Goal: Task Accomplishment & Management: Use online tool/utility

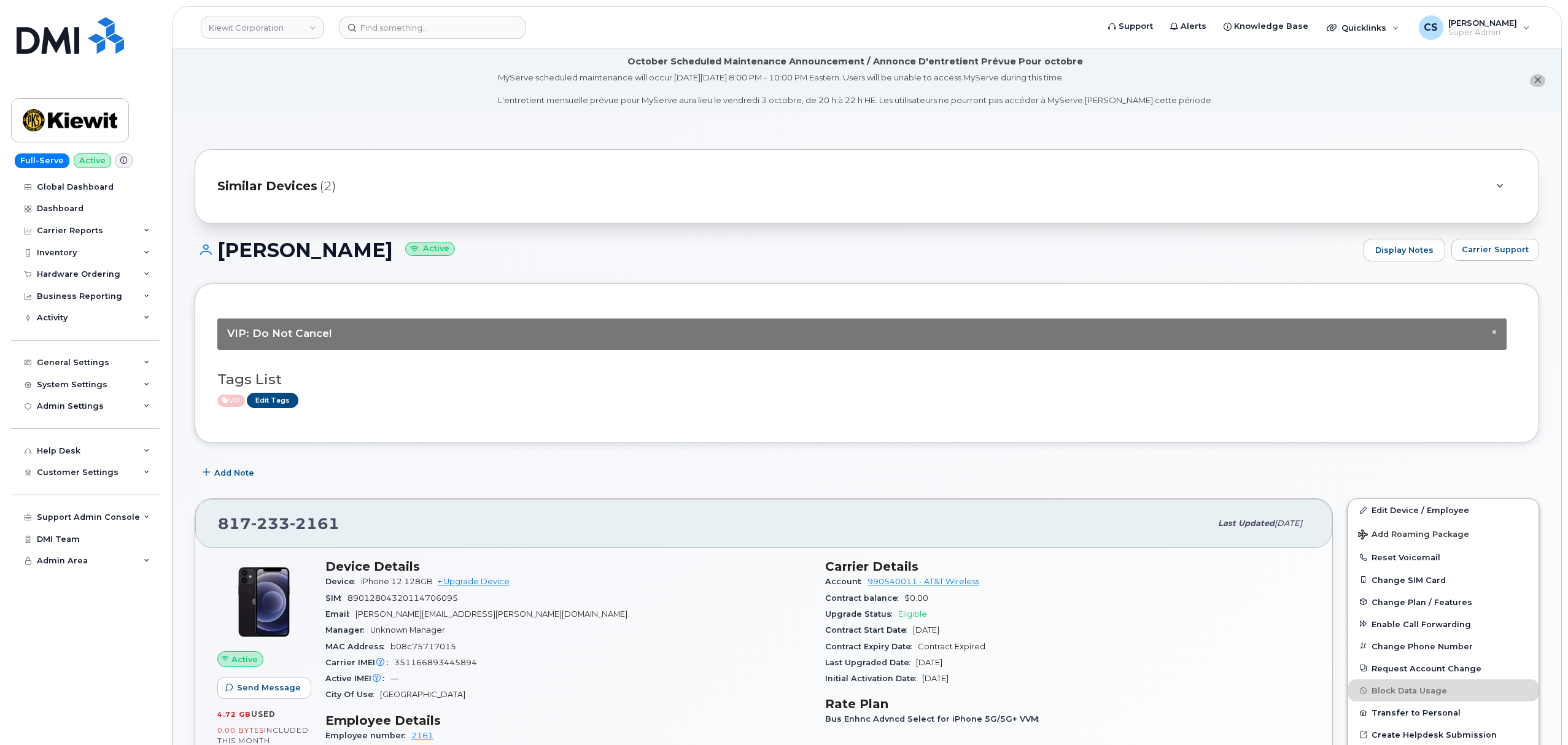
scroll to position [1228, 0]
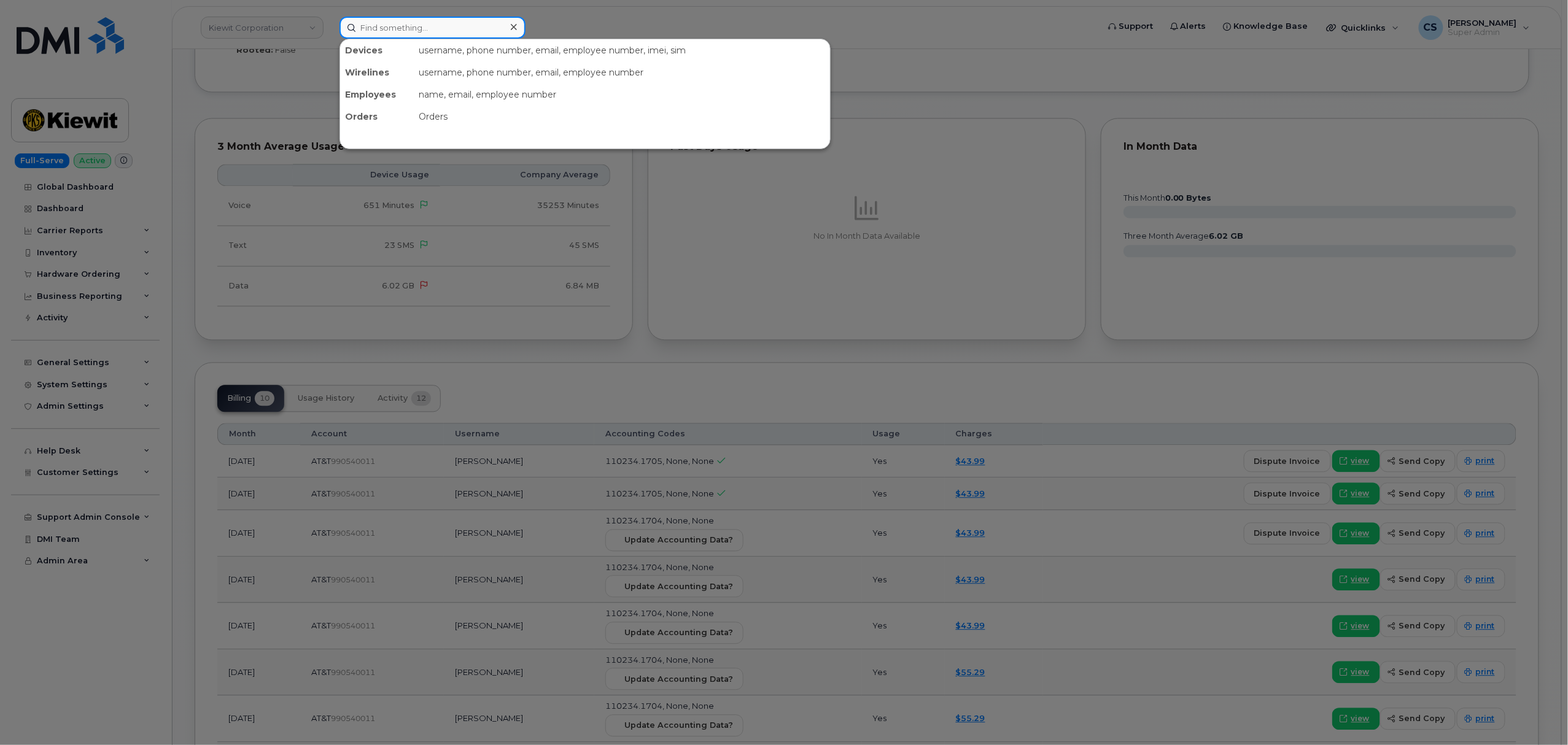
click at [402, 28] on input at bounding box center [432, 27] width 186 height 22
paste input "301609"
type input "301609"
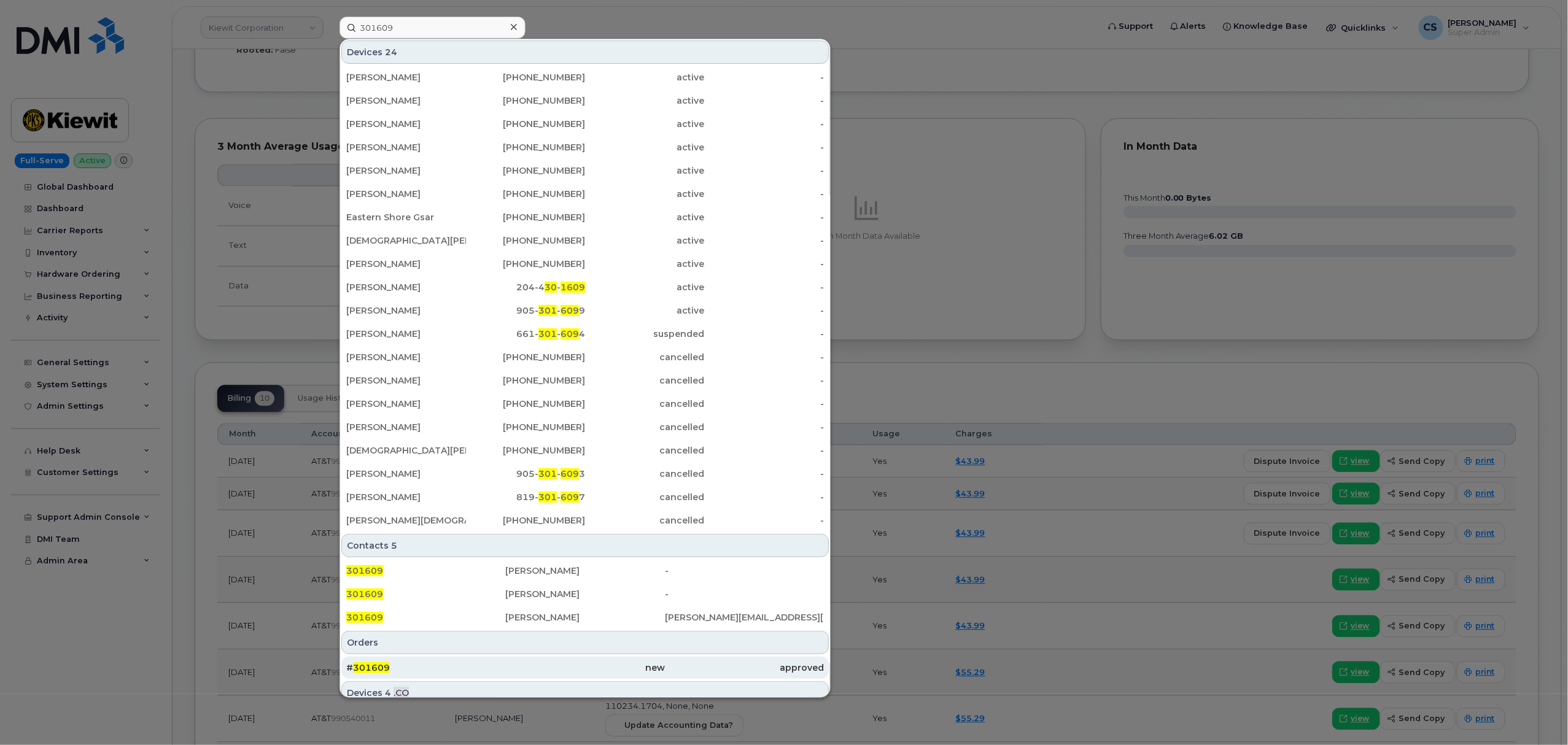
click at [360, 670] on span "301609" at bounding box center [371, 668] width 36 height 11
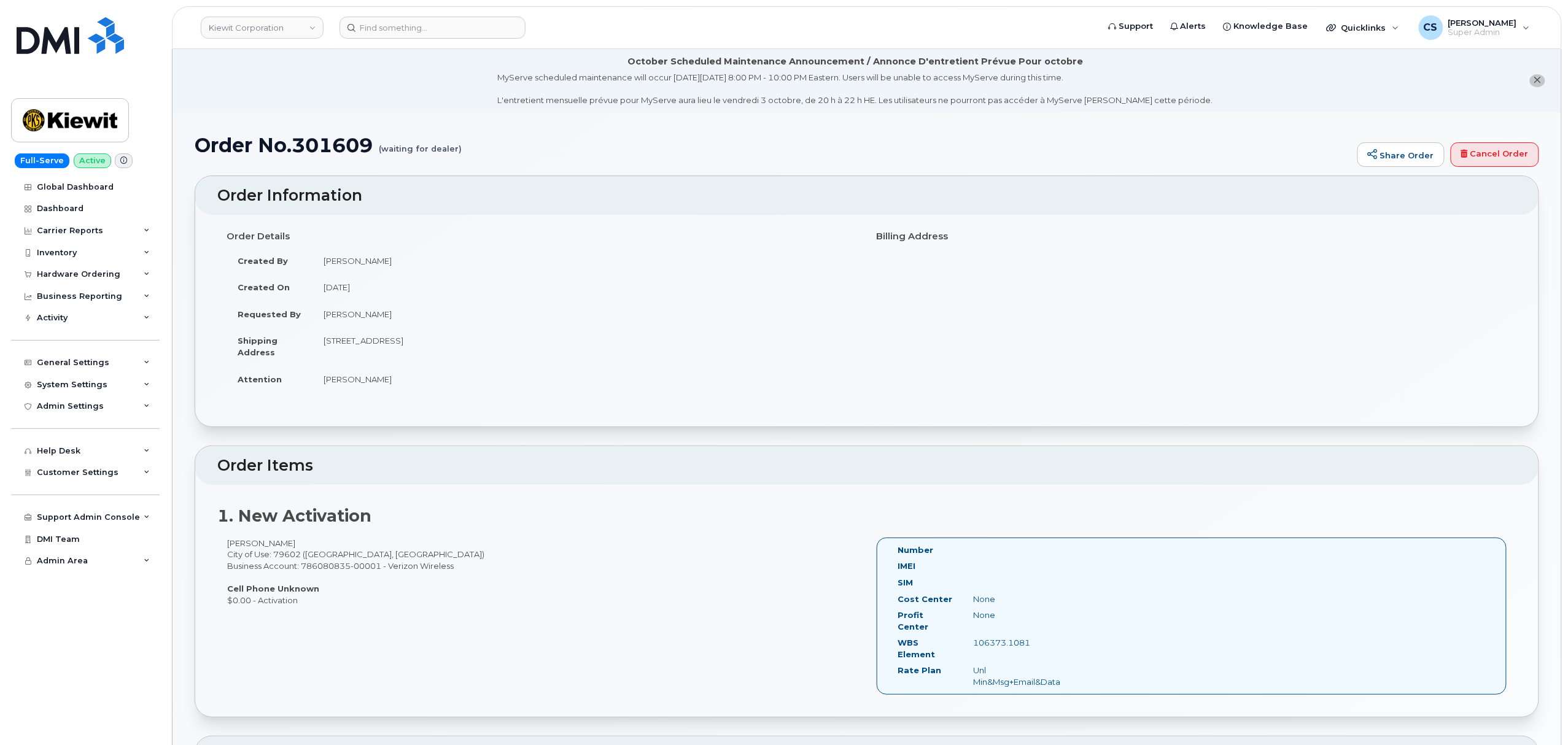
scroll to position [82, 0]
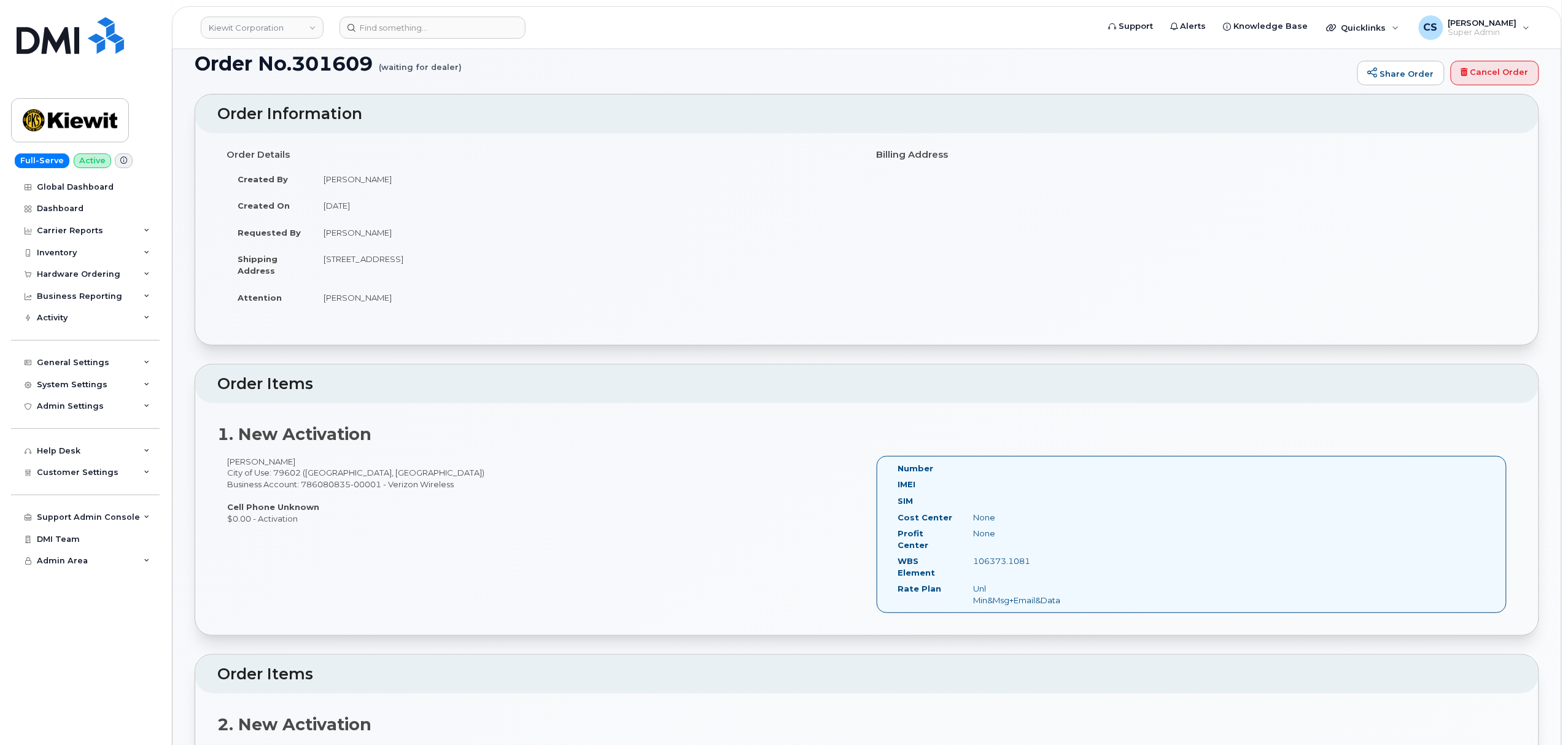
drag, startPoint x: 323, startPoint y: 178, endPoint x: 401, endPoint y: 178, distance: 78.0
click at [401, 178] on td "Sebastian Reissig" at bounding box center [585, 179] width 545 height 27
drag, startPoint x: 420, startPoint y: 177, endPoint x: 298, endPoint y: 178, distance: 122.0
click at [298, 178] on tr "Created By Sebastian Reissig" at bounding box center [542, 179] width 631 height 27
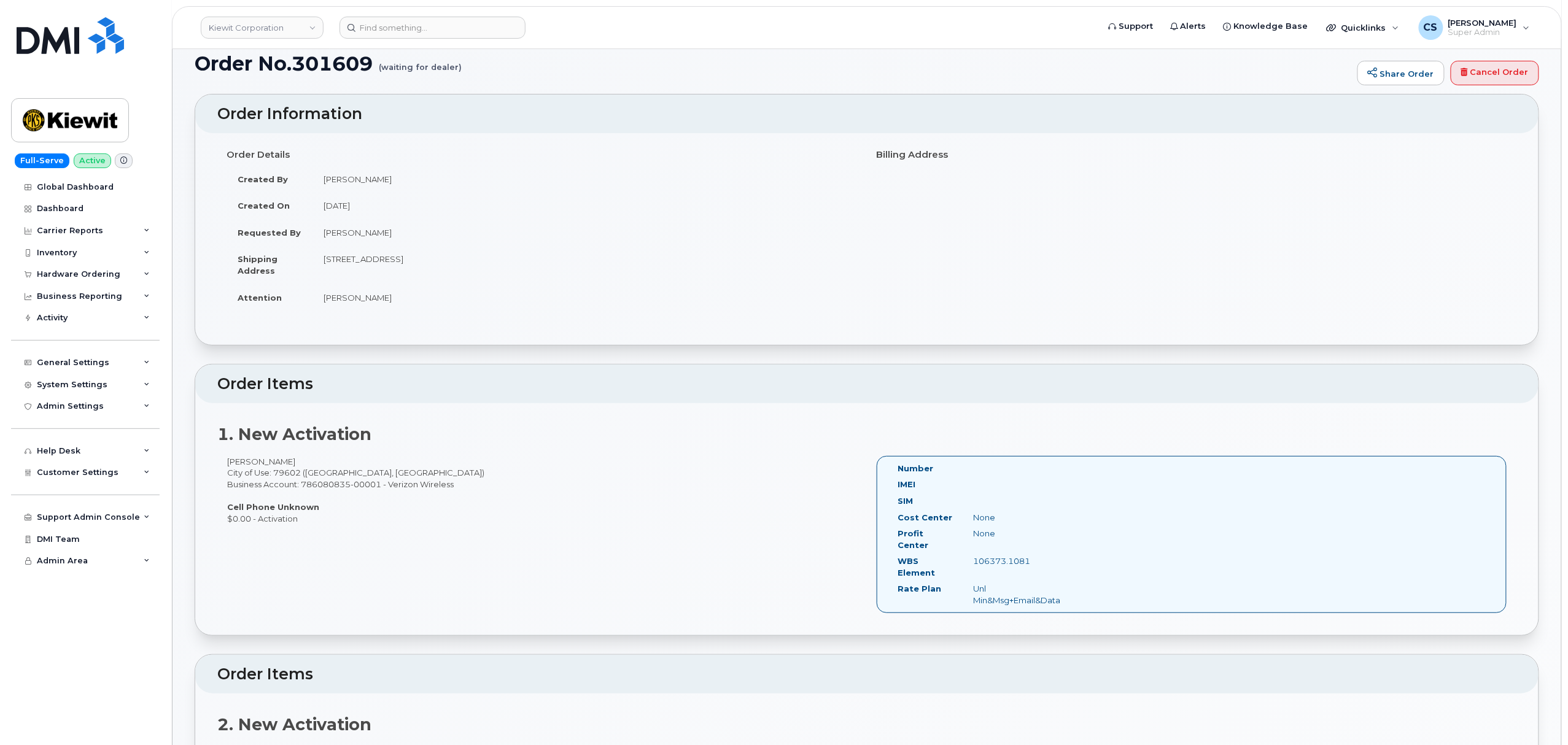
click at [301, 178] on td "Created By" at bounding box center [269, 179] width 86 height 27
click at [330, 182] on td "Sebastian Reissig" at bounding box center [585, 179] width 545 height 27
click at [487, 229] on td "Richard Vogler" at bounding box center [585, 232] width 545 height 27
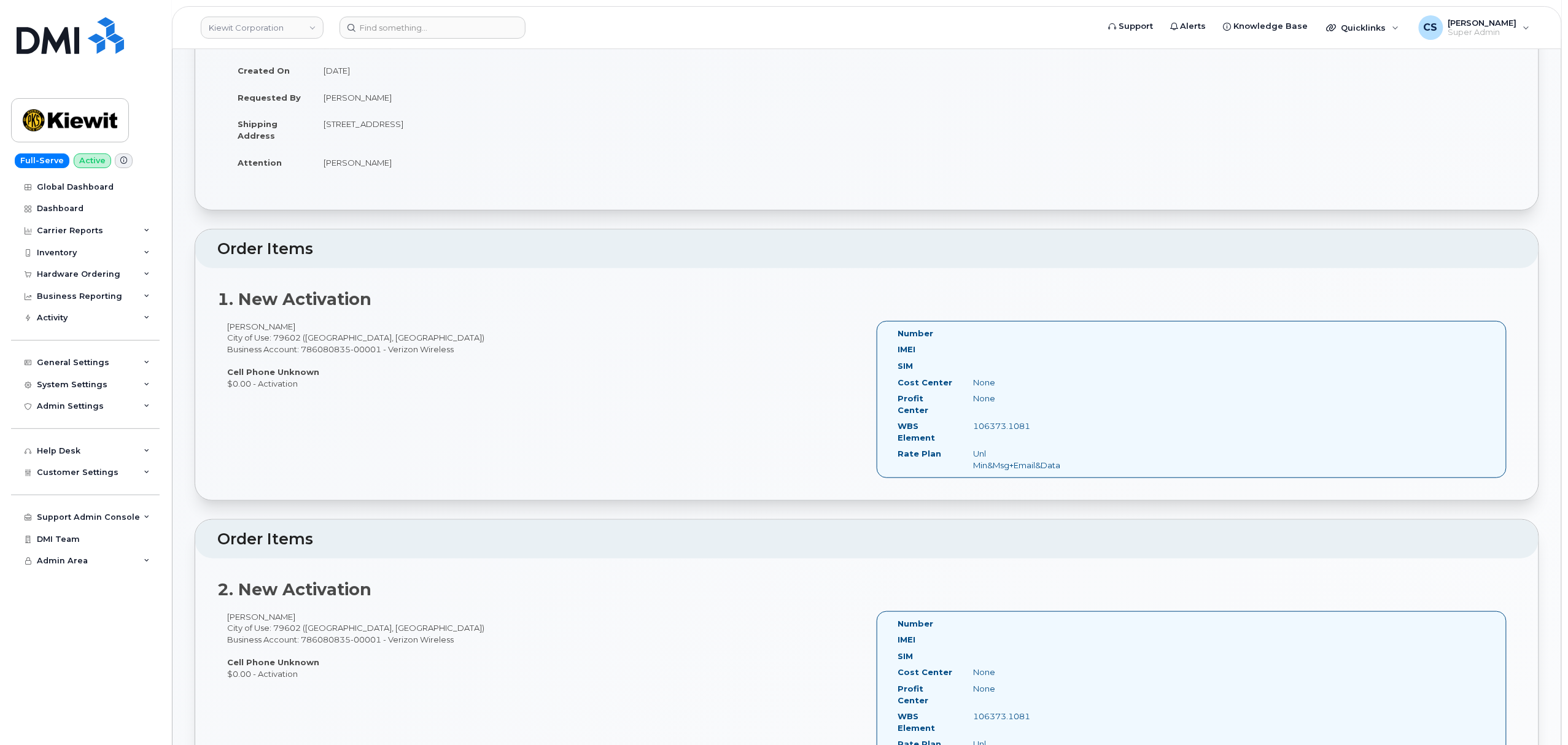
scroll to position [245, 0]
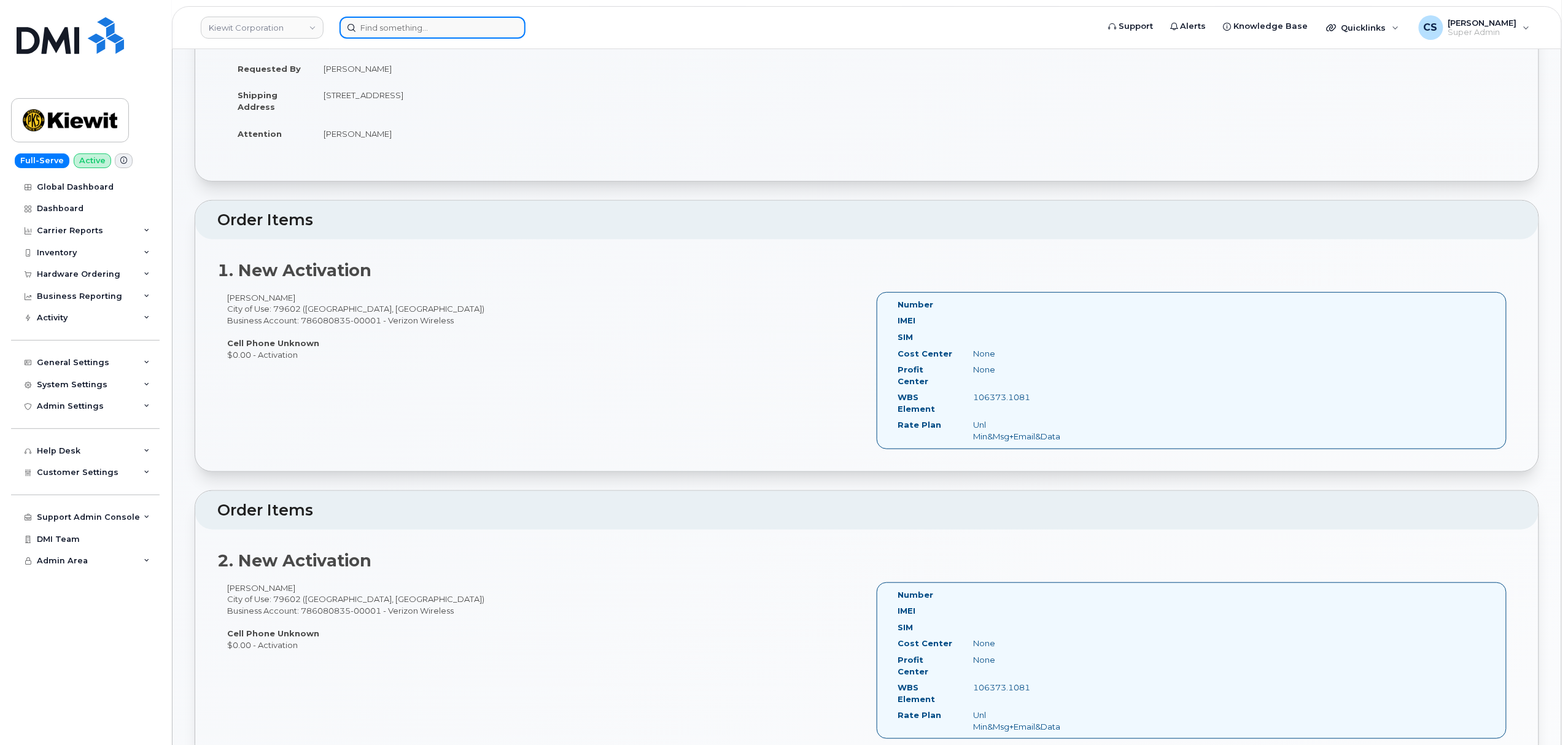
click at [454, 30] on input at bounding box center [432, 27] width 186 height 22
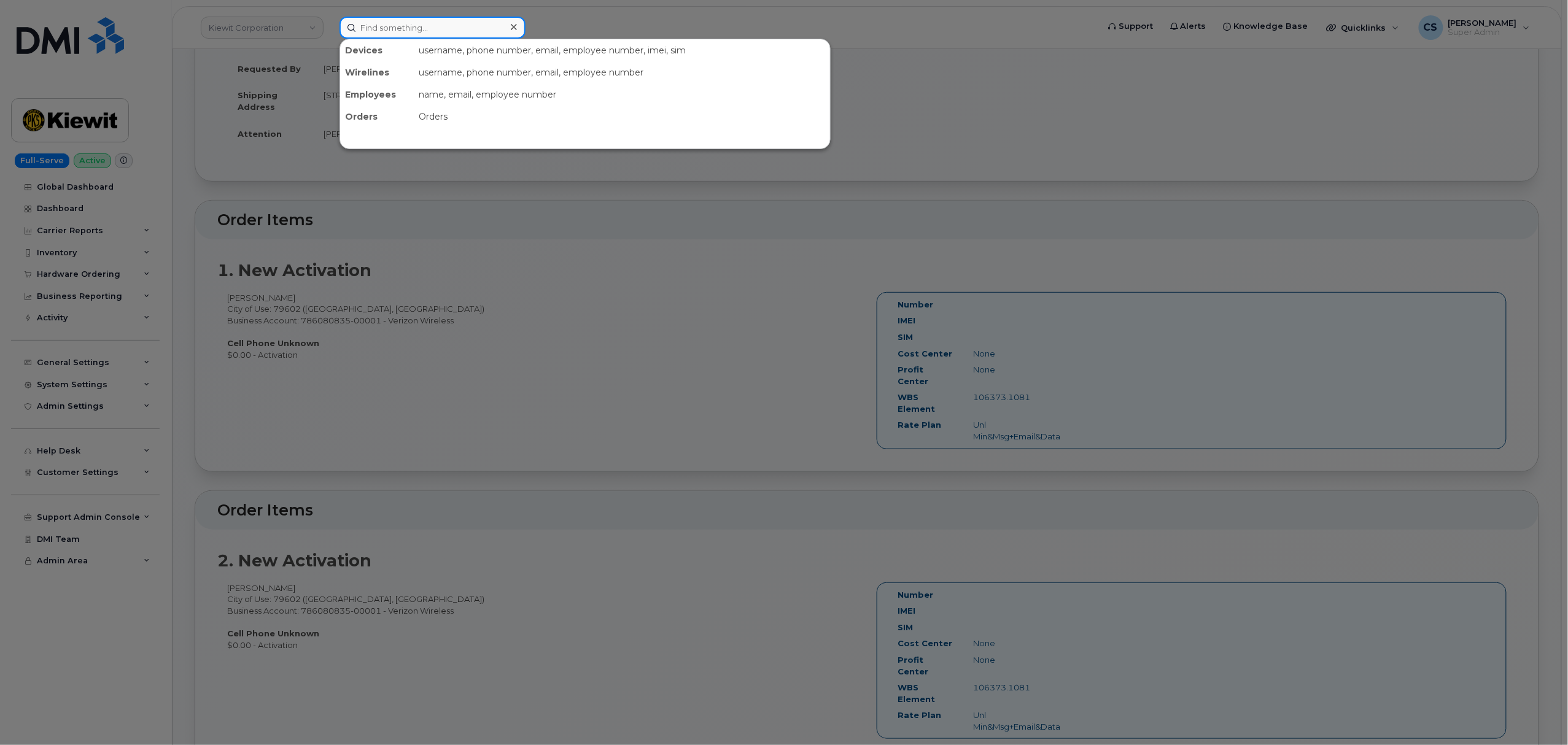
paste input "301917"
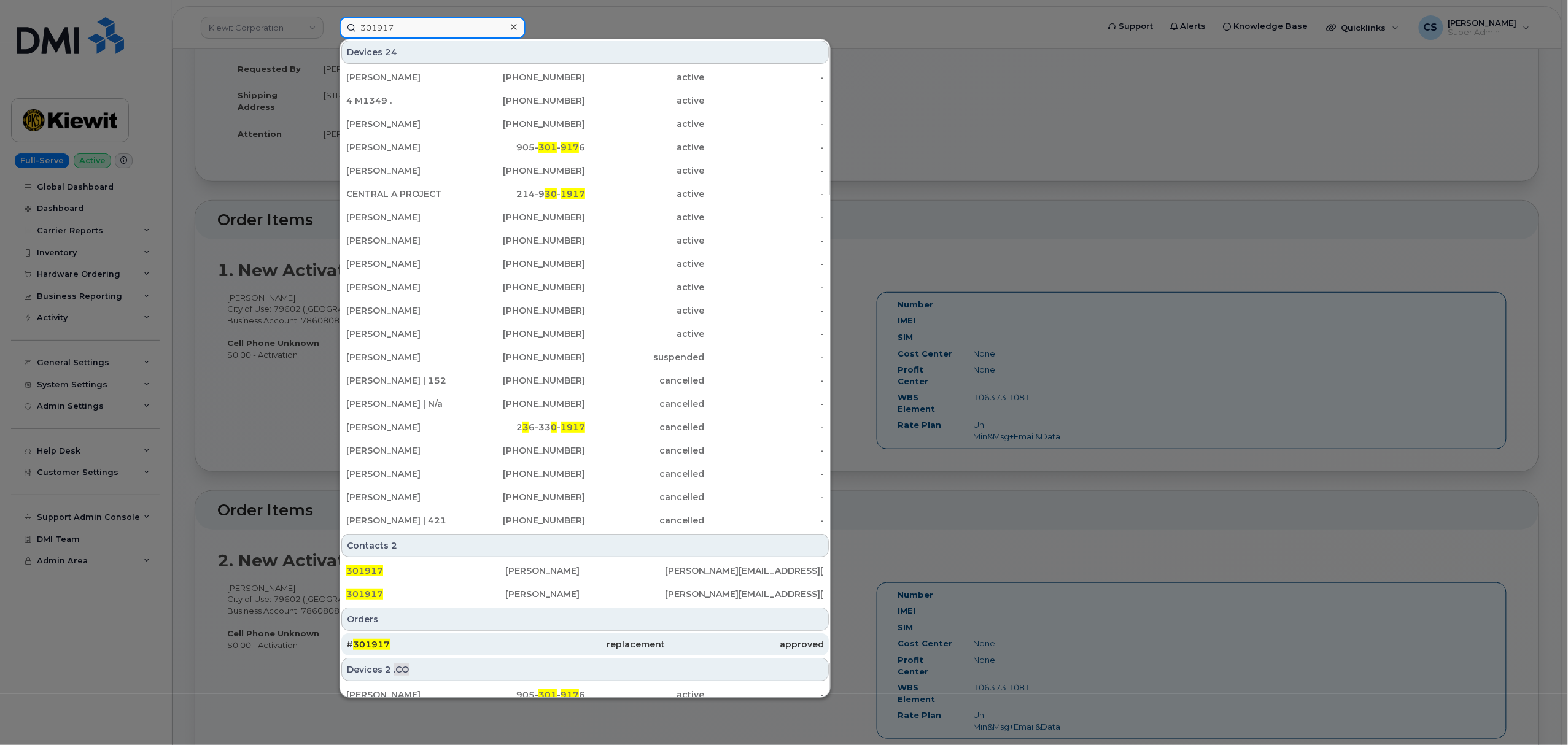
type input "301917"
click at [373, 639] on div "# 301917" at bounding box center [425, 644] width 159 height 12
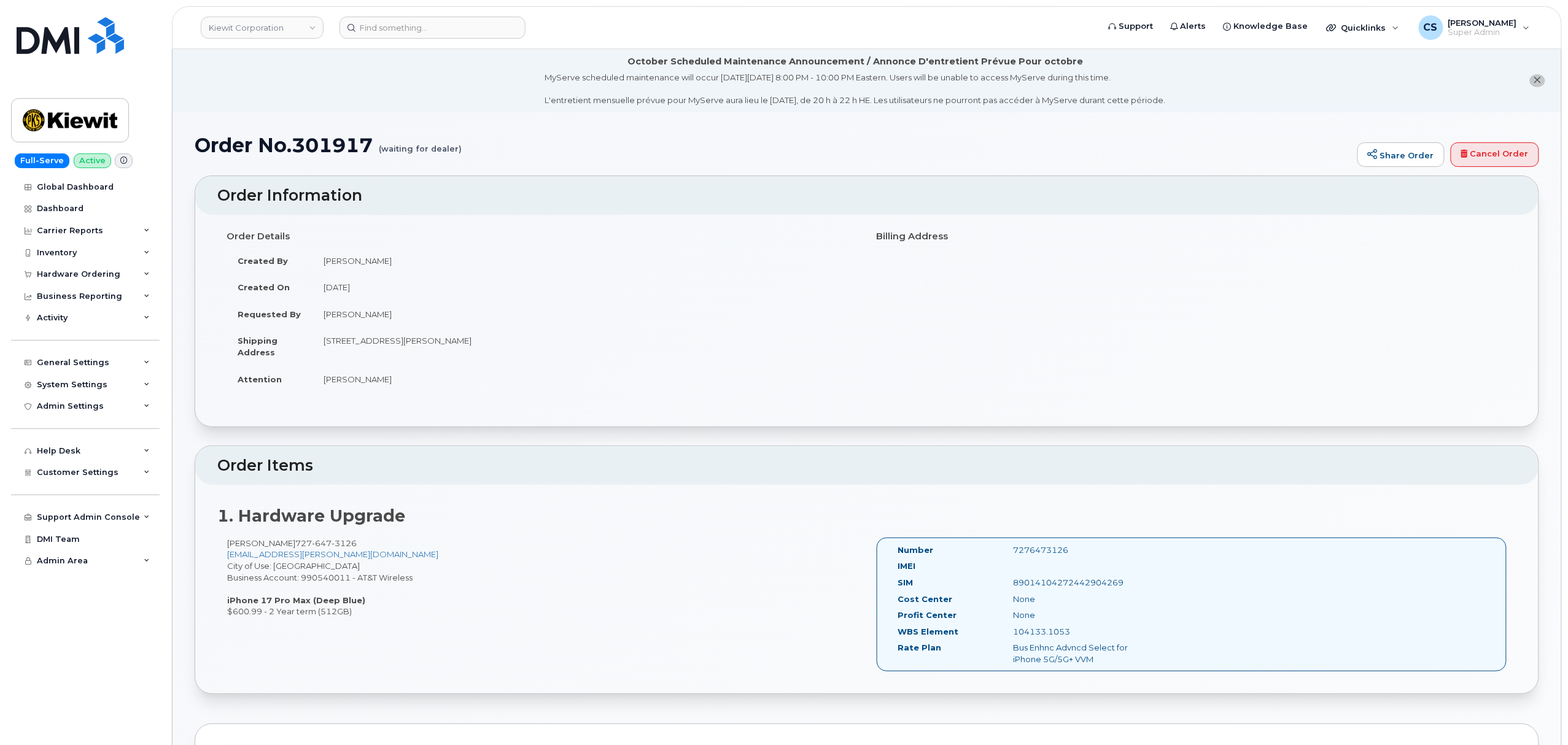
click at [1049, 550] on div "7276473126" at bounding box center [1084, 550] width 162 height 11
copy div "7276473126"
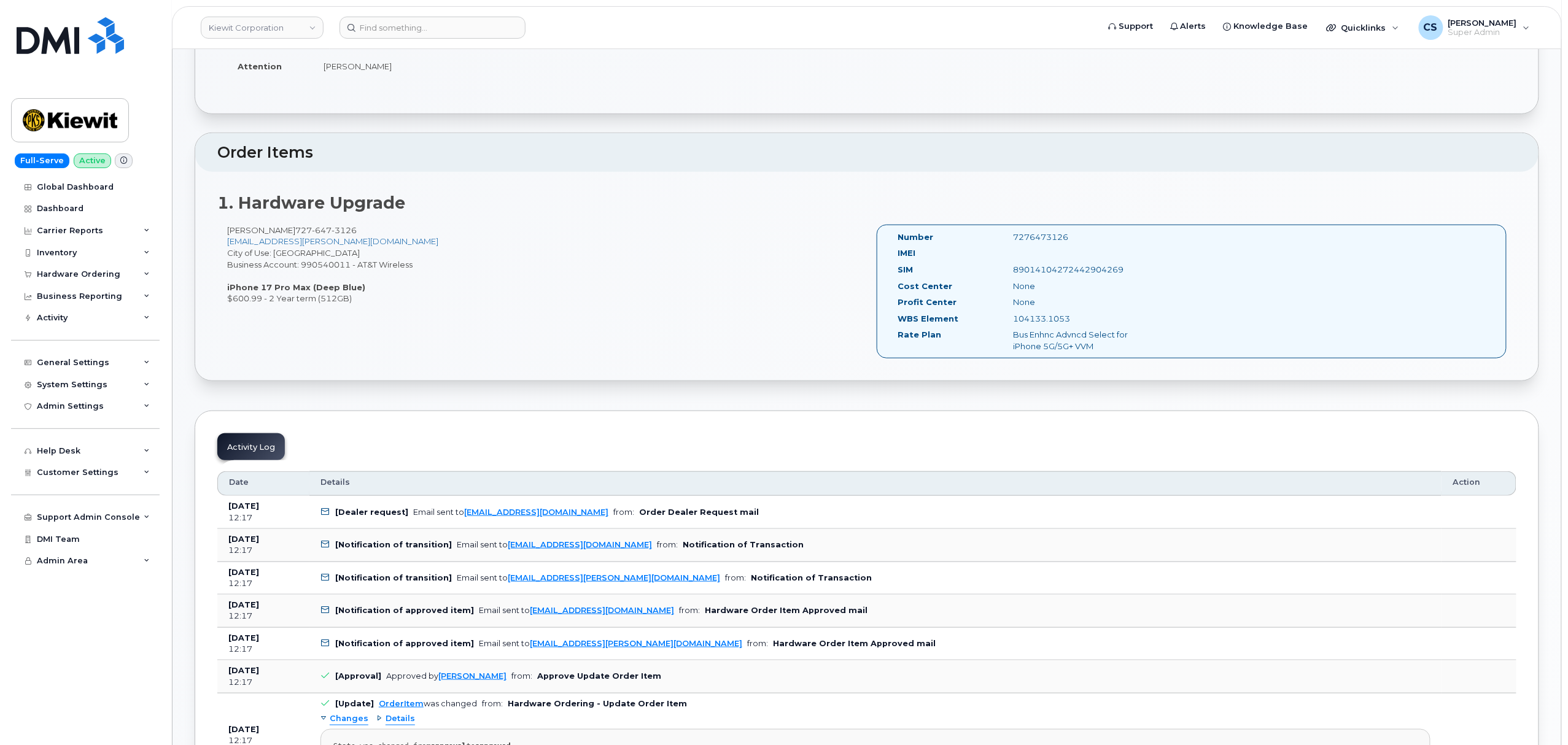
scroll to position [327, 0]
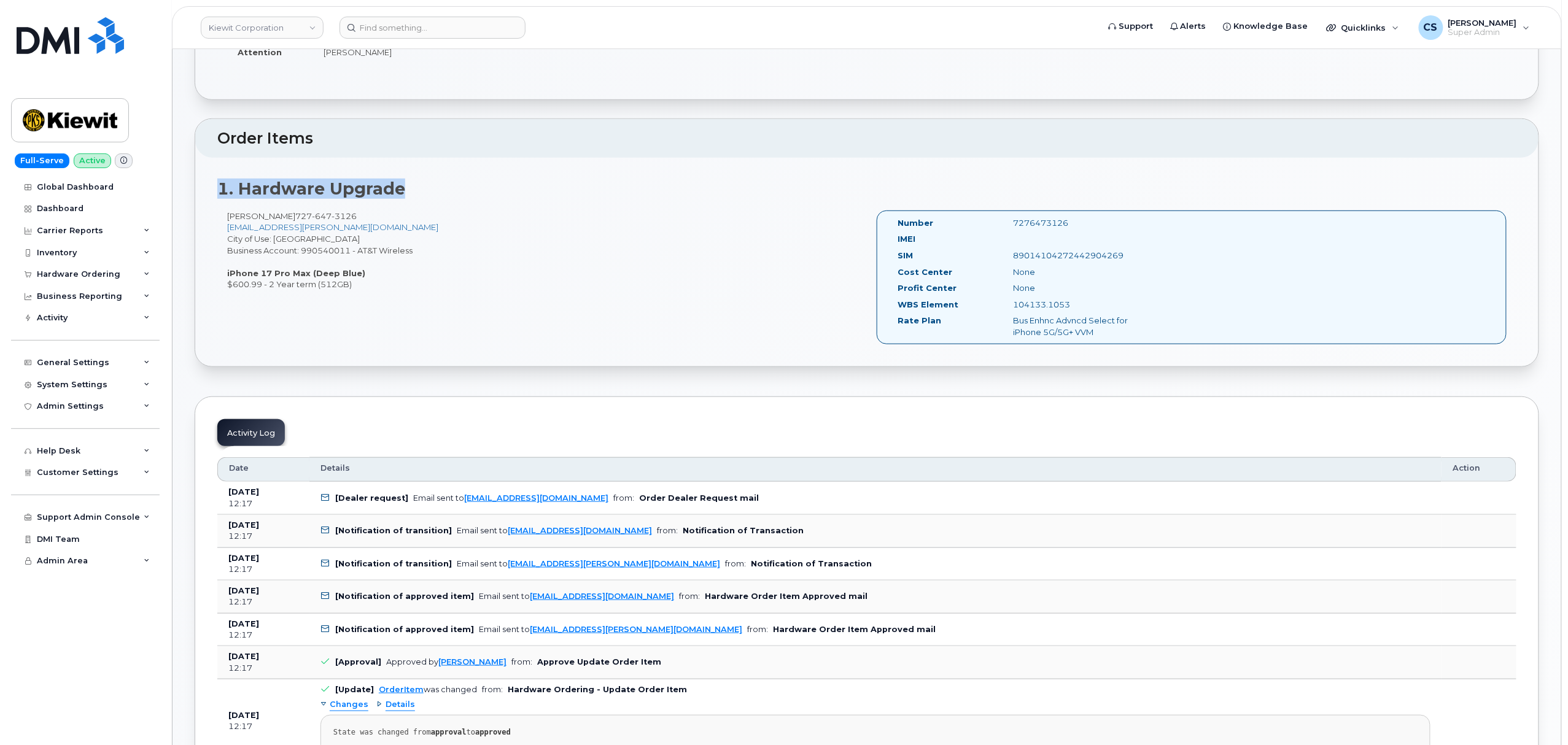
click at [1089, 160] on div "Order Items 1. Hardware Upgrade GYWON NELSON 727 647 3126 GWYON.NELSON@KIEWIT.C…" at bounding box center [866, 243] width 1344 height 249
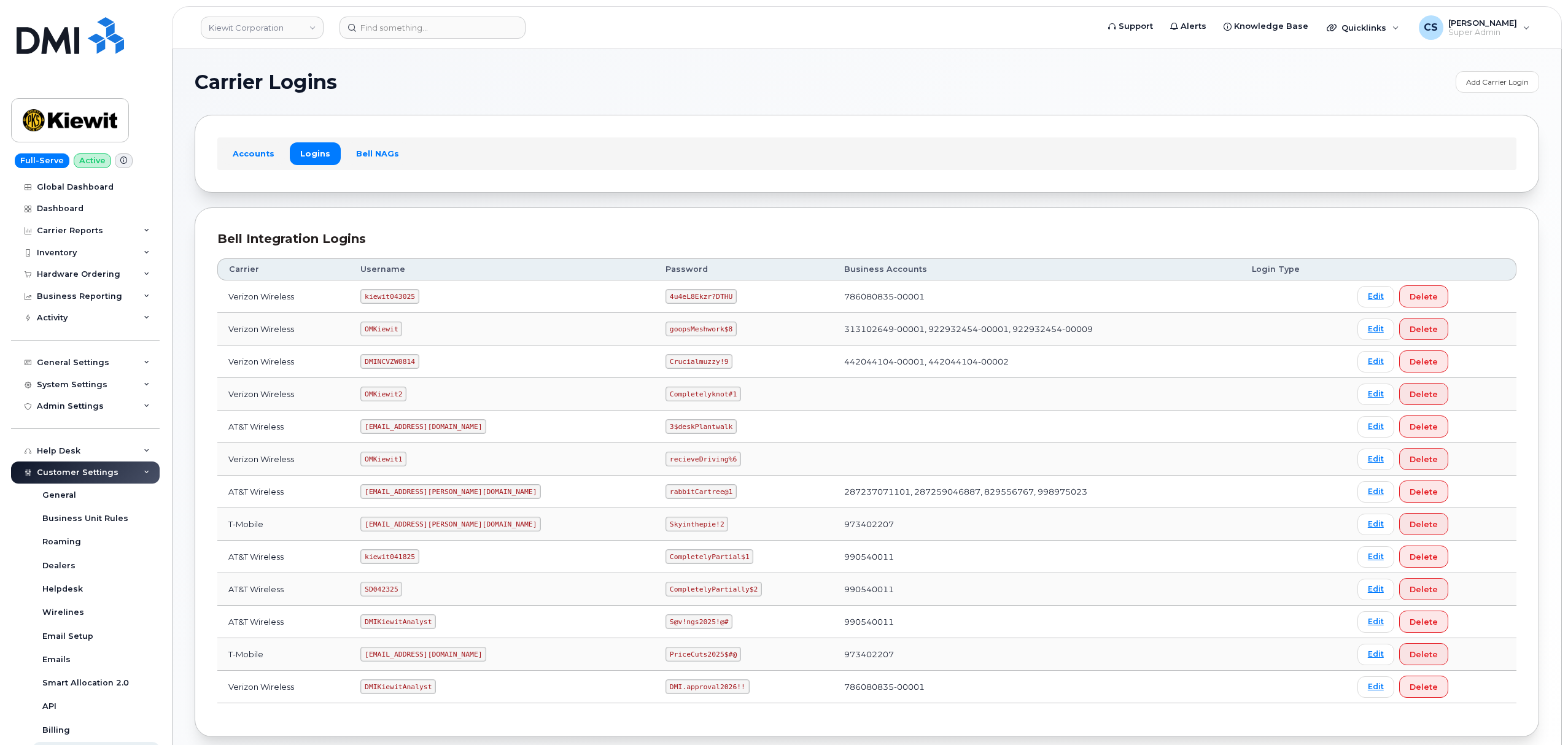
scroll to position [68, 0]
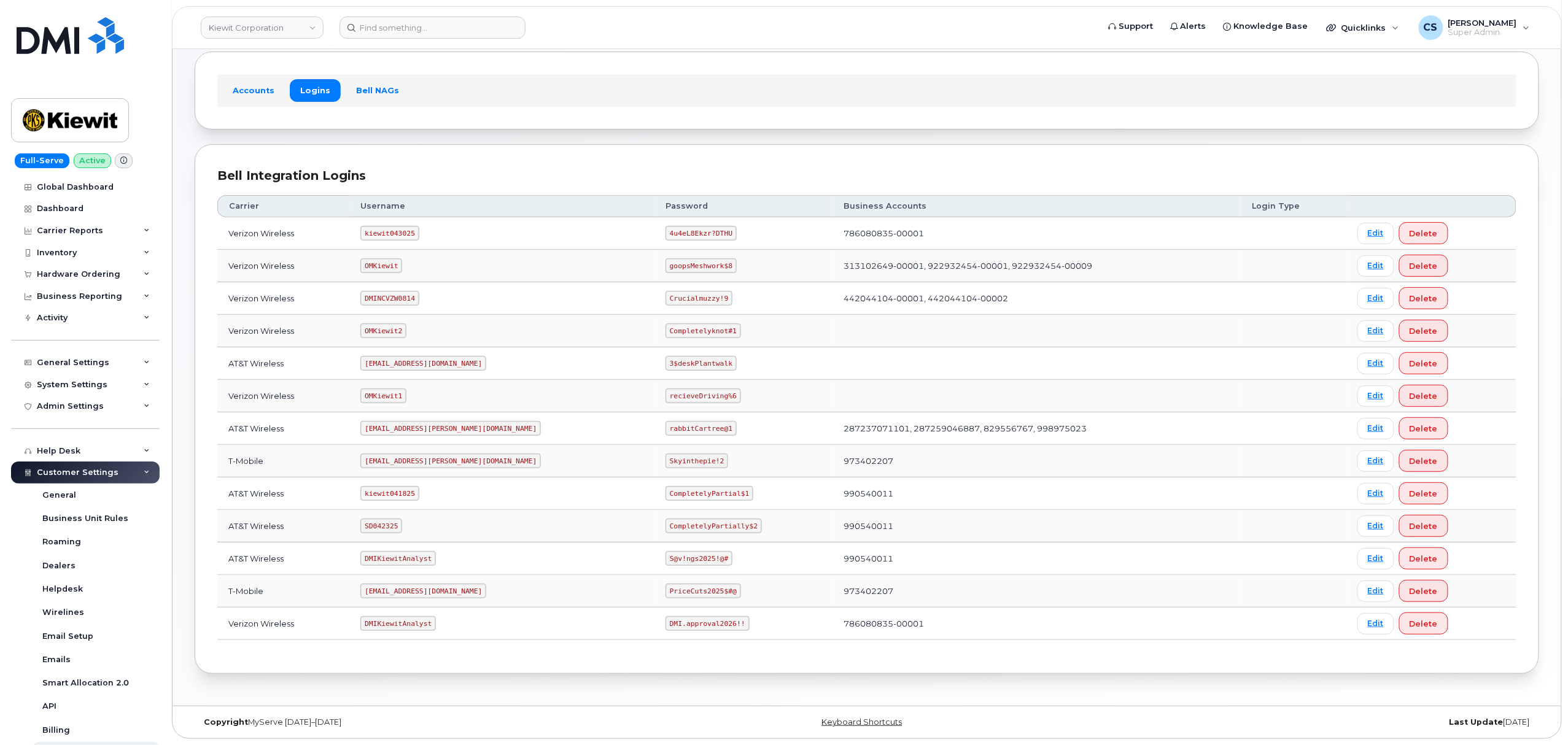
click at [389, 526] on code "SD042325" at bounding box center [381, 526] width 42 height 15
copy code "SD042325"
drag, startPoint x: 694, startPoint y: 524, endPoint x: 598, endPoint y: 522, distance: 96.0
click at [654, 522] on td "CompletelyPartially$2" at bounding box center [743, 526] width 179 height 33
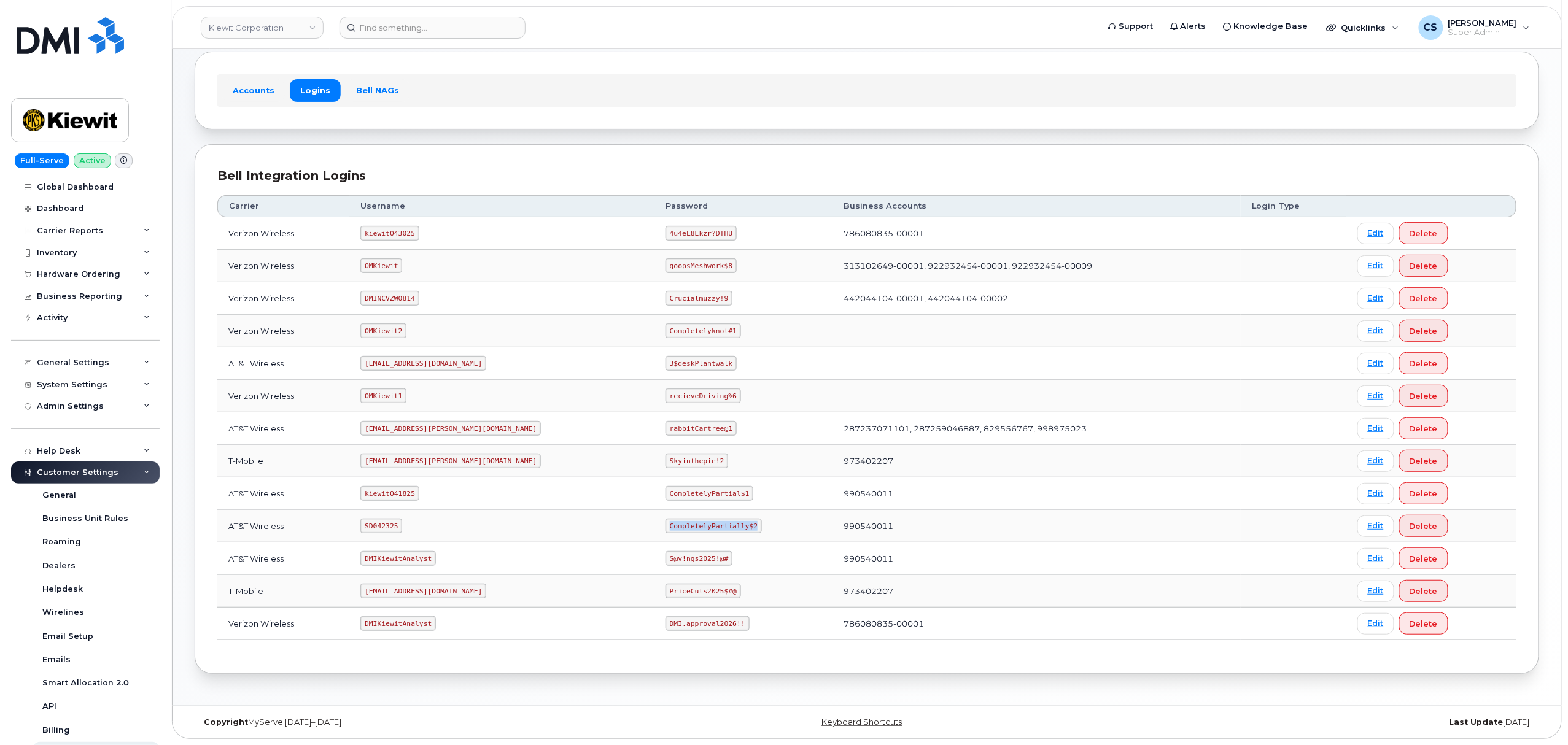
copy code "CompletelyPartially$2"
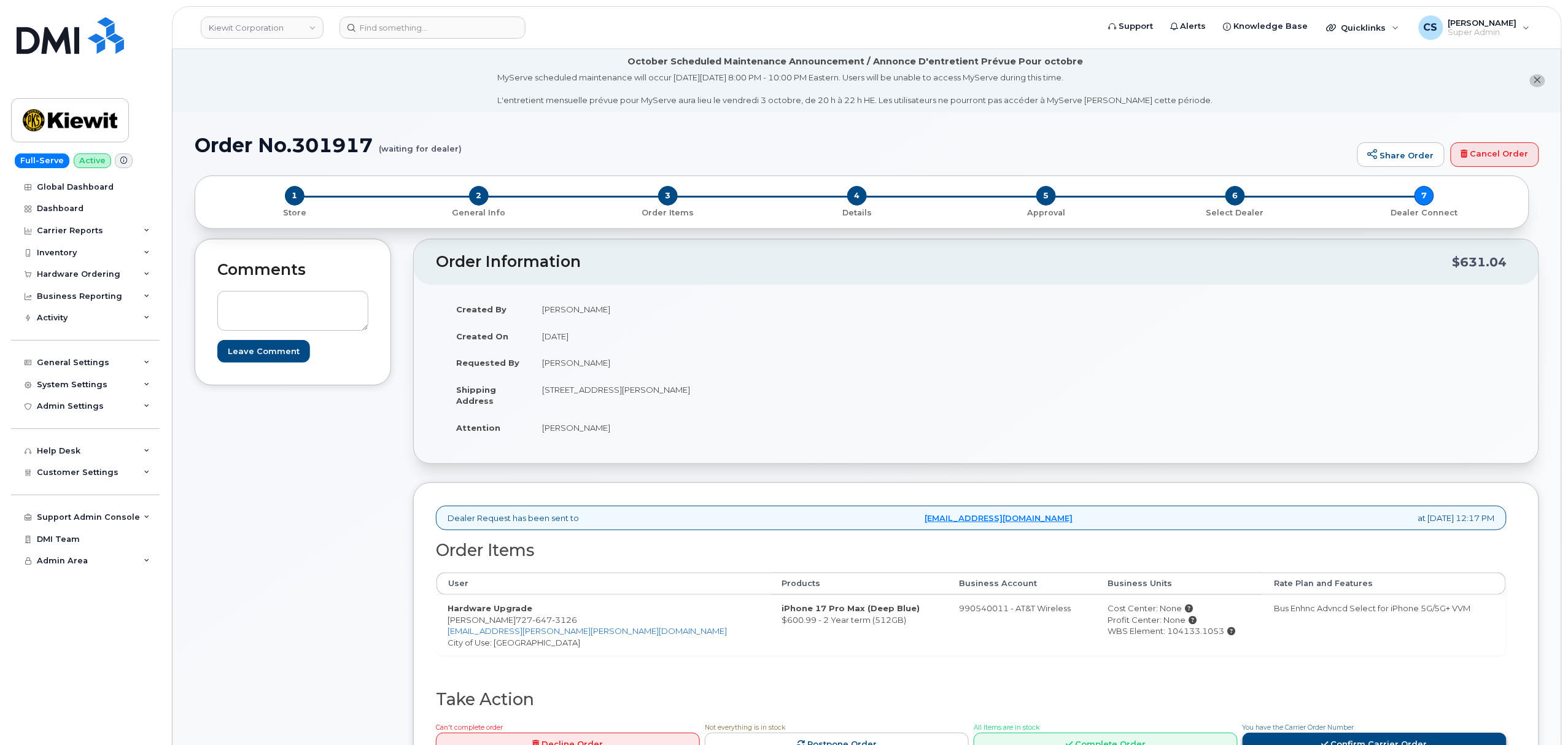
click at [1301, 737] on link "Confirm Carrier Order" at bounding box center [1375, 744] width 264 height 23
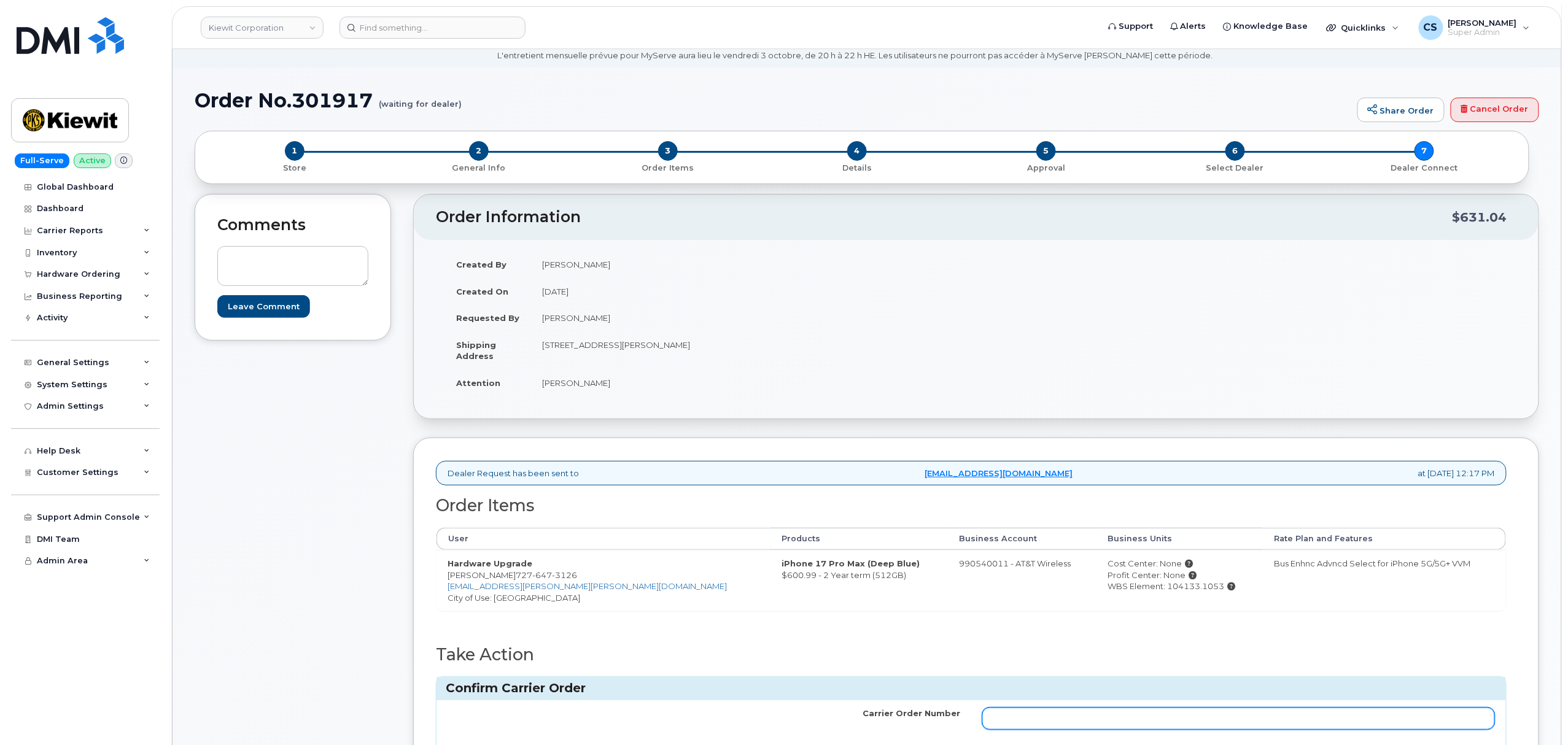
scroll to position [163, 0]
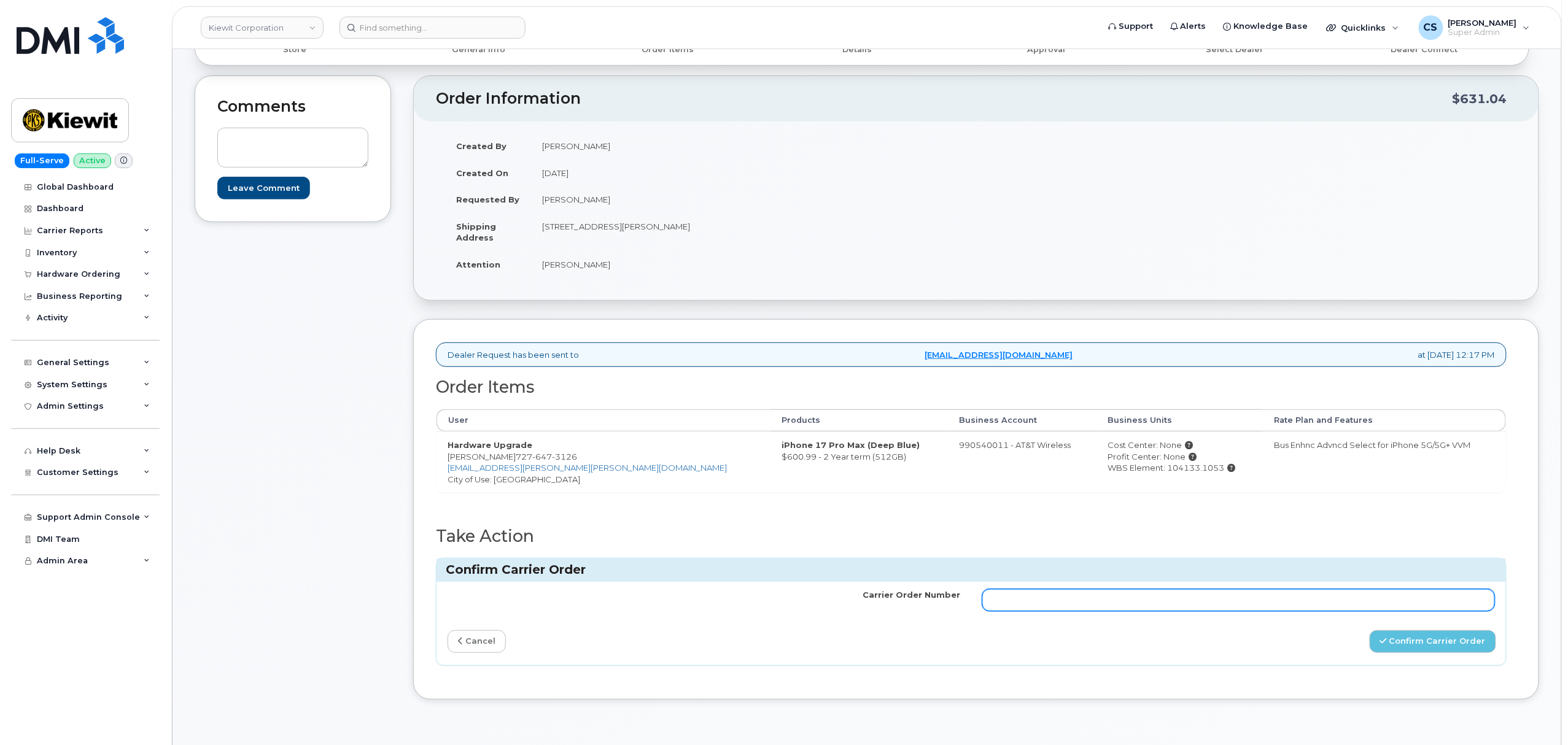
click at [1132, 594] on input "Carrier Order Number" at bounding box center [1238, 599] width 513 height 22
paste input "10-154225581958463"
type input "10-154225581958463"
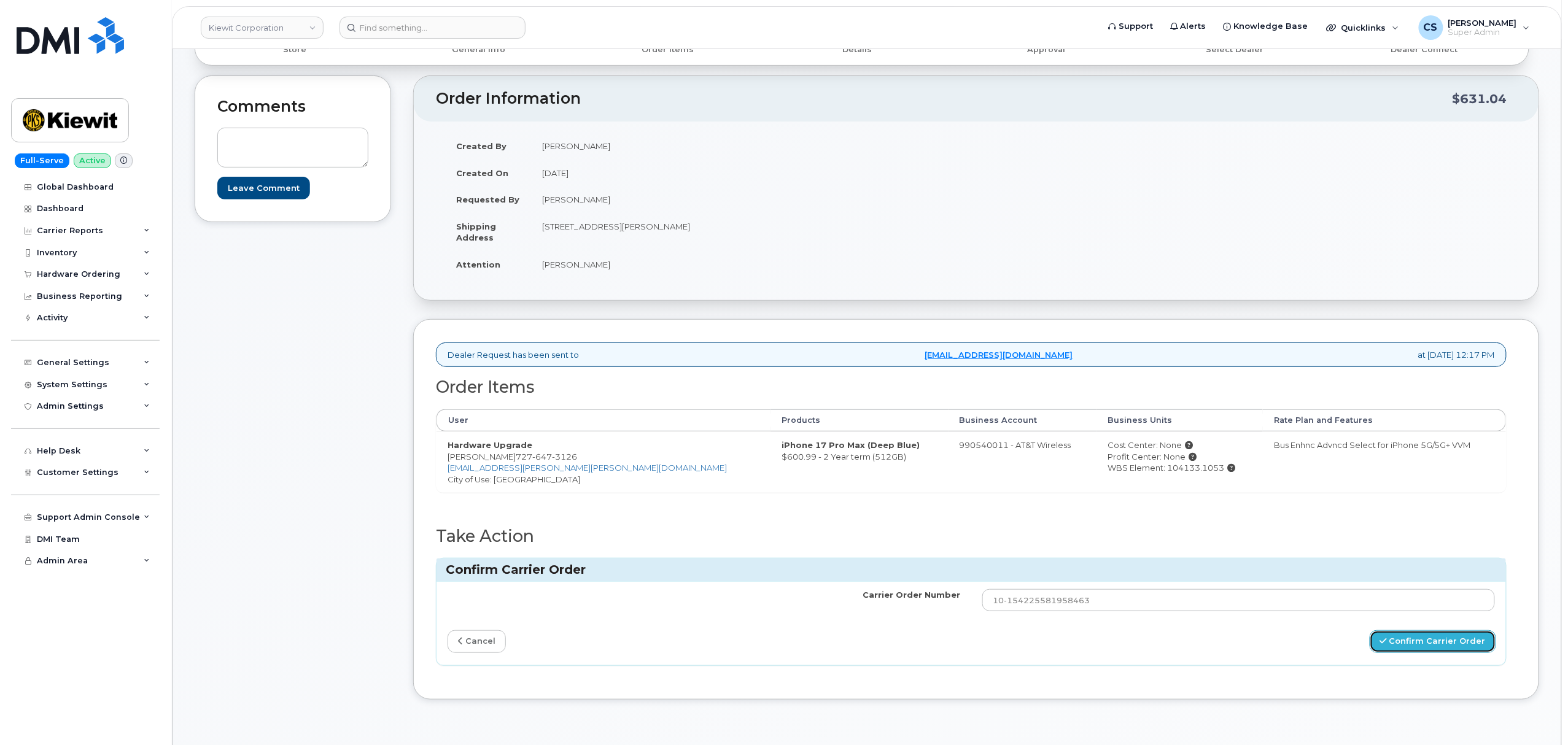
click at [1417, 639] on button "Confirm Carrier Order" at bounding box center [1433, 642] width 127 height 23
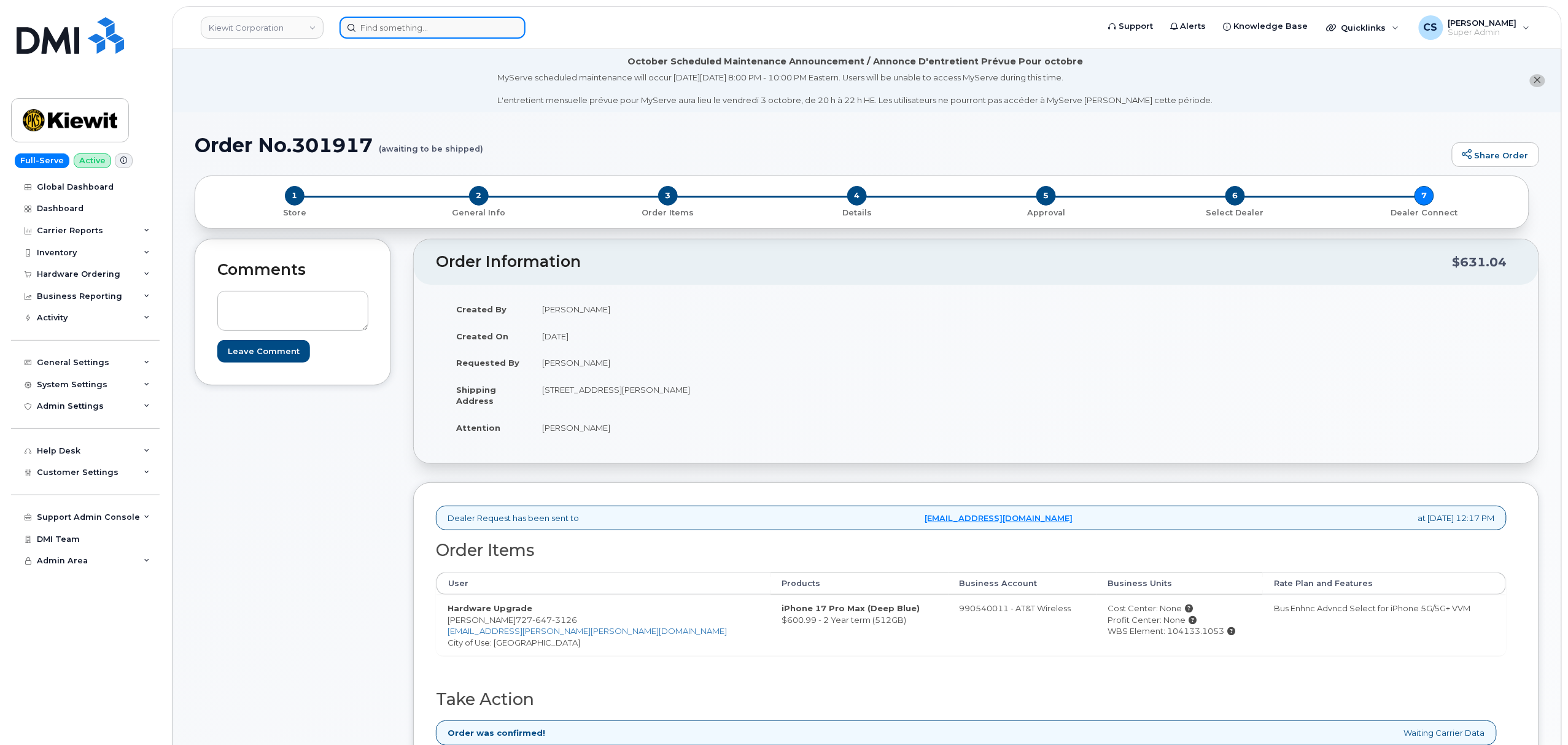
click at [405, 26] on input at bounding box center [432, 27] width 186 height 22
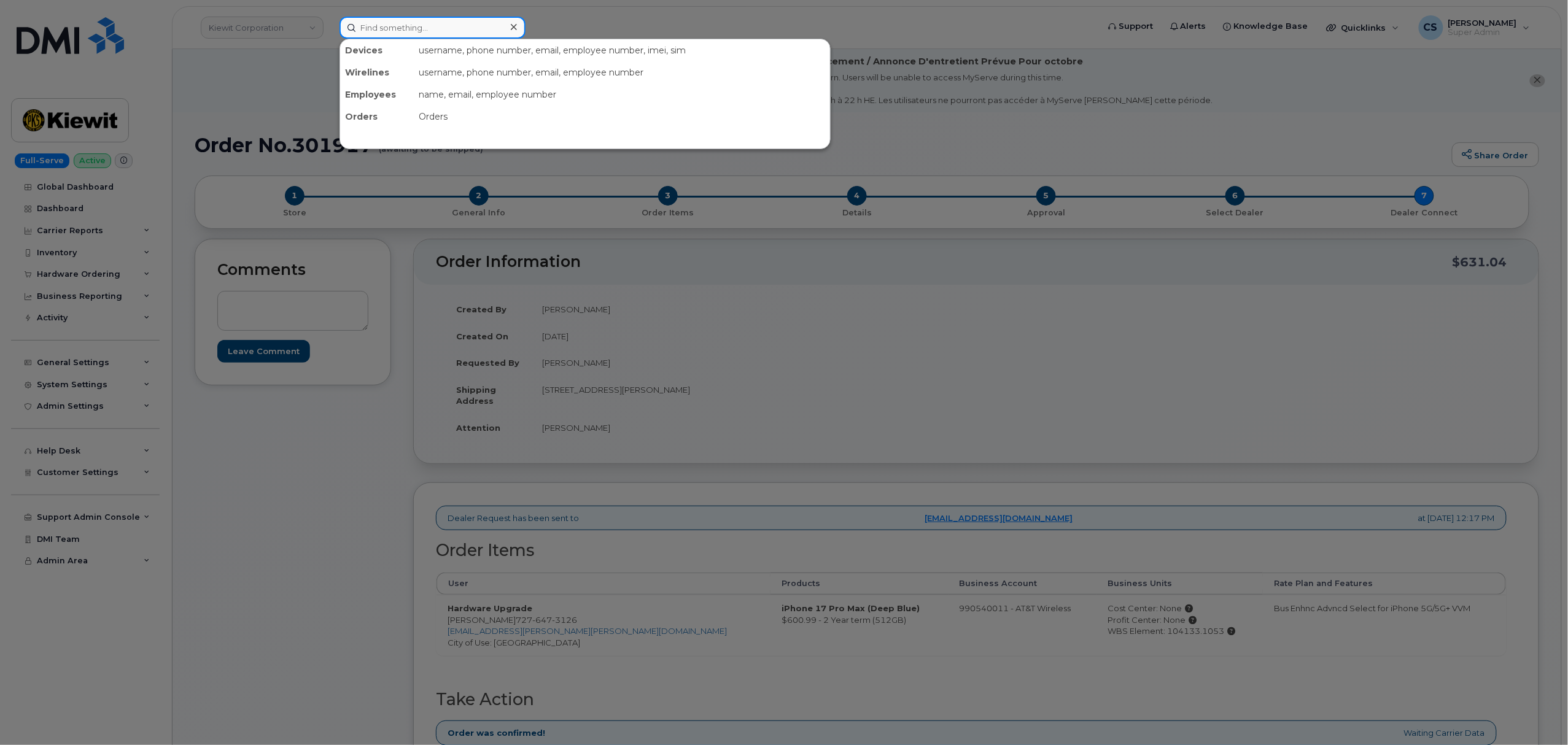
paste input "3039051505"
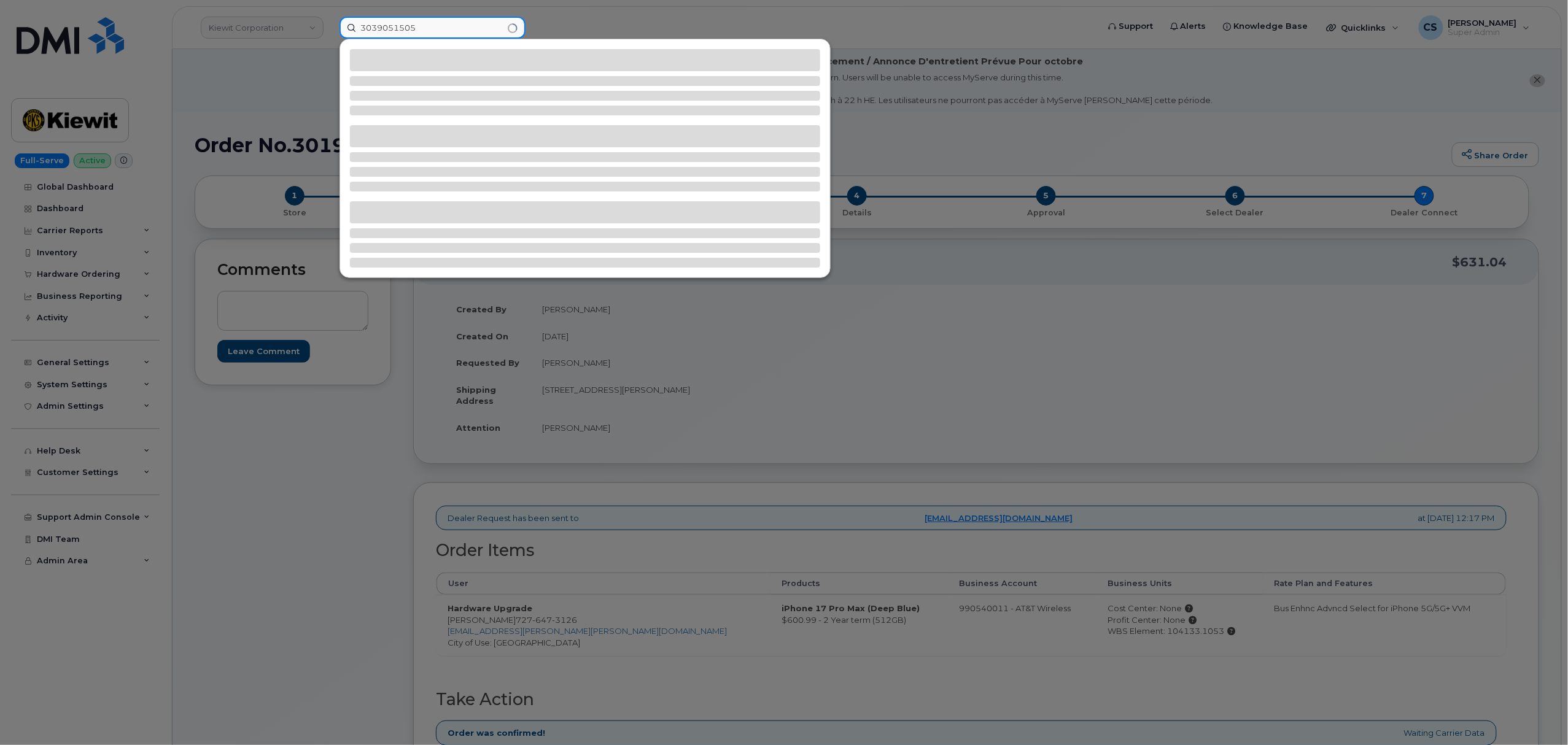
type input "3039051505"
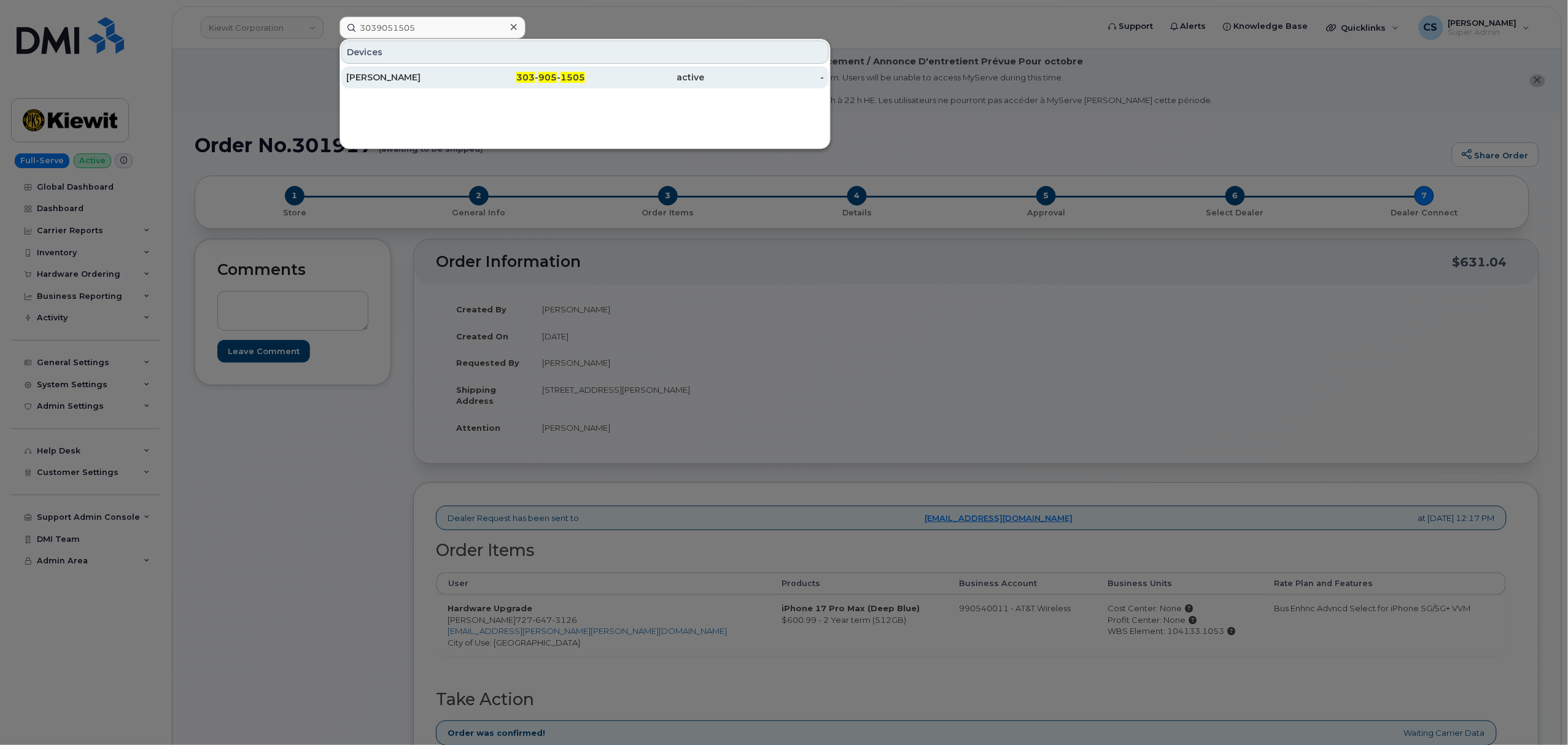
click at [545, 76] on span "905" at bounding box center [547, 77] width 18 height 11
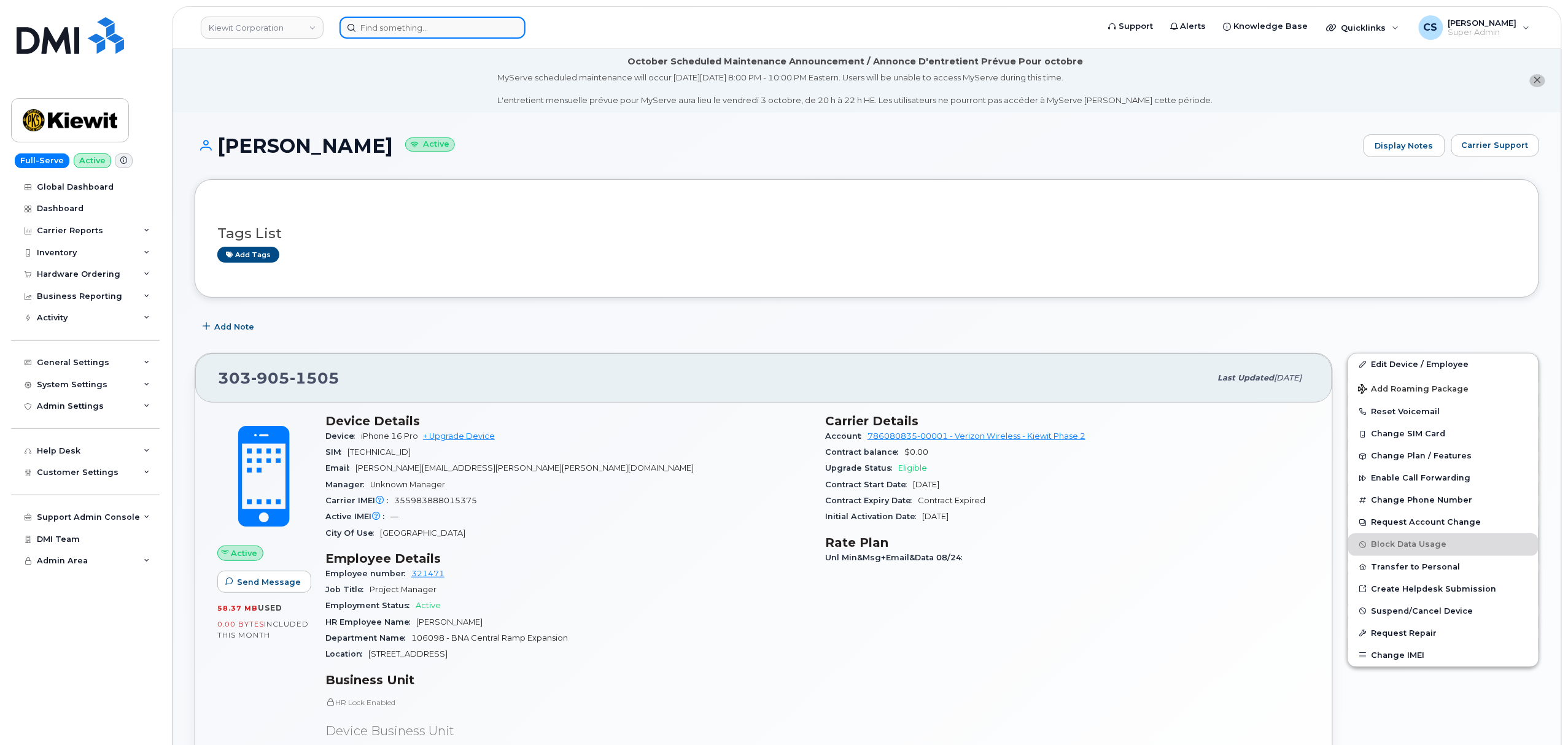
click at [422, 25] on input at bounding box center [432, 27] width 186 height 22
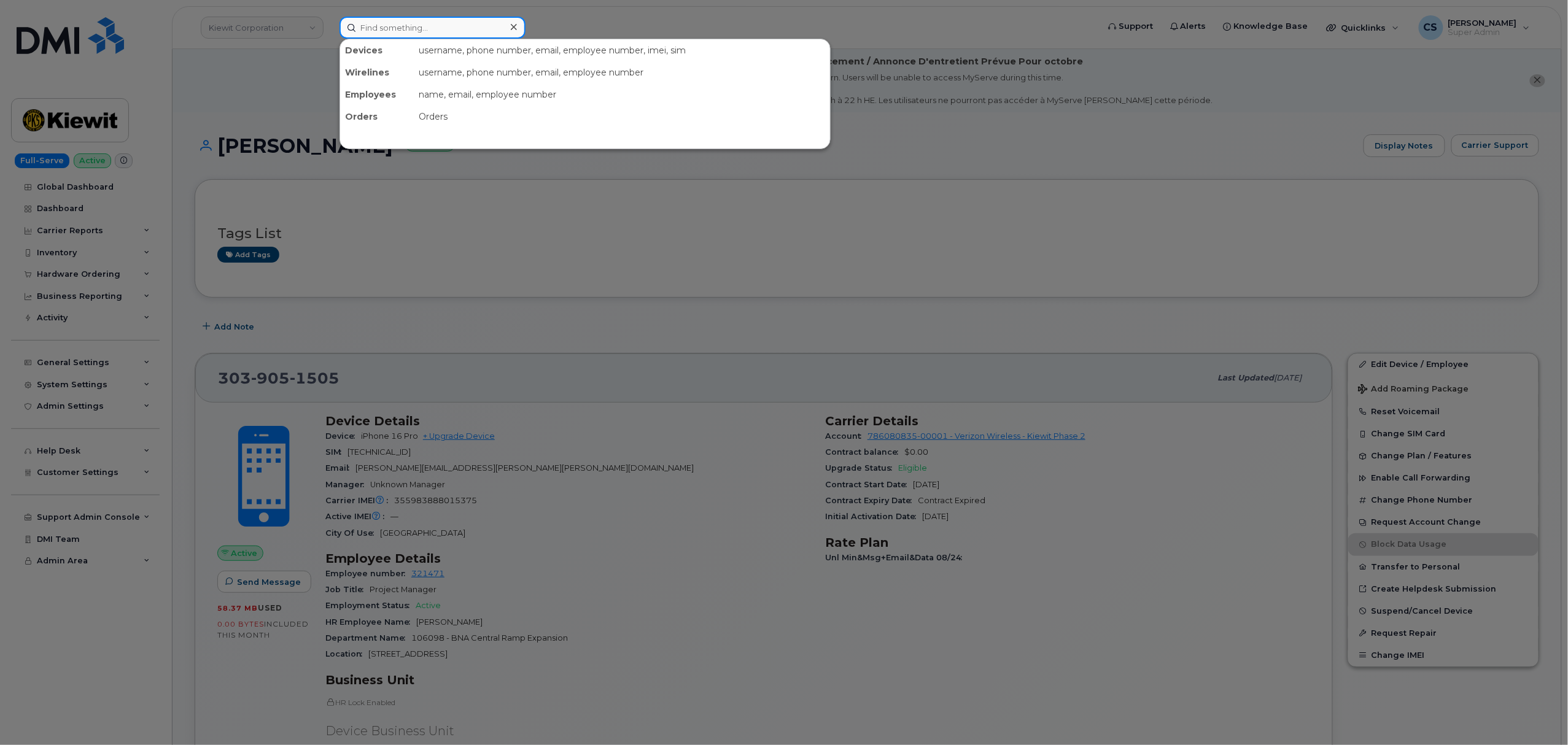
click at [423, 25] on input at bounding box center [432, 27] width 186 height 22
paste input "2012060052"
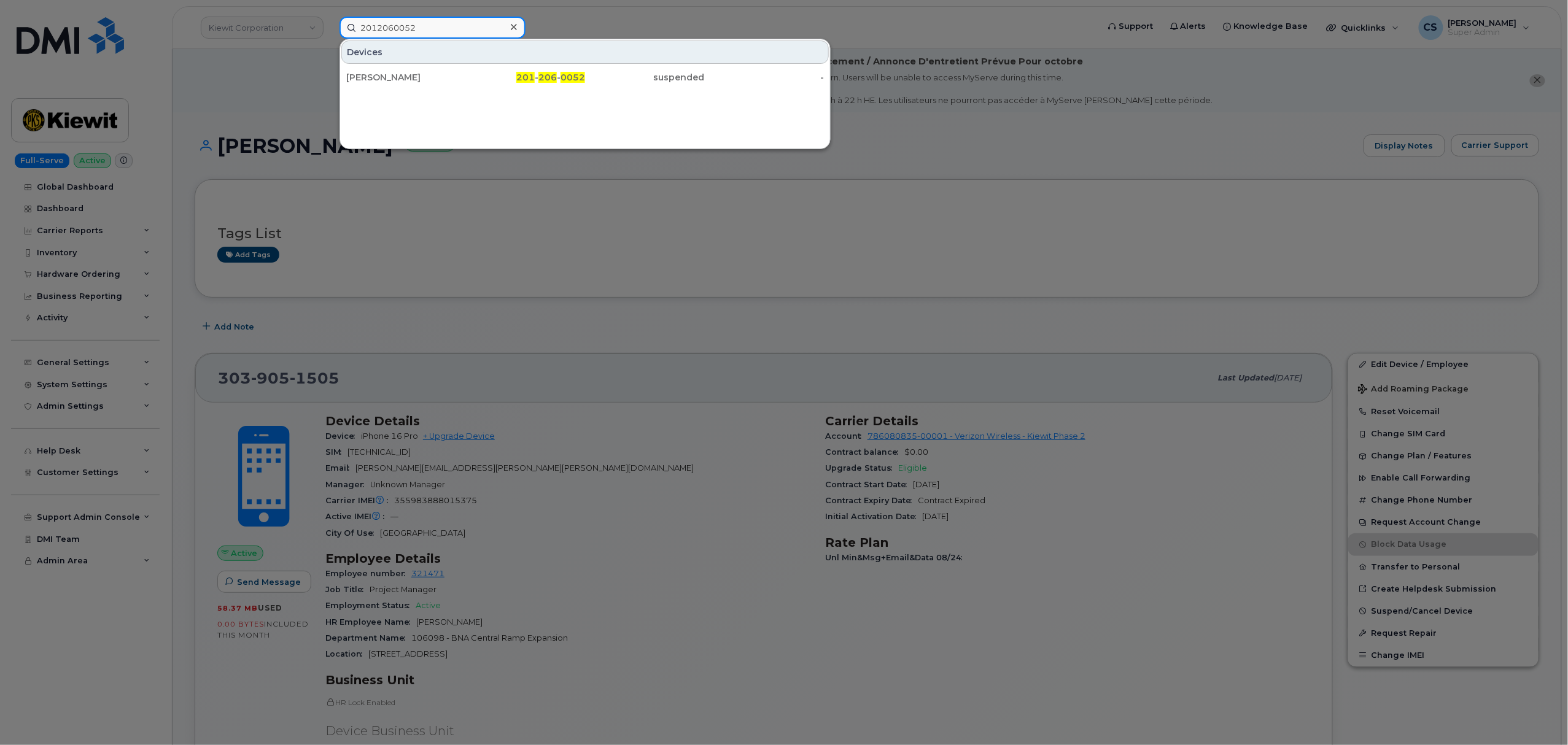
type input "2012060052"
drag, startPoint x: 535, startPoint y: 82, endPoint x: 537, endPoint y: 89, distance: 7.3
click at [534, 82] on span "201" at bounding box center [525, 77] width 18 height 11
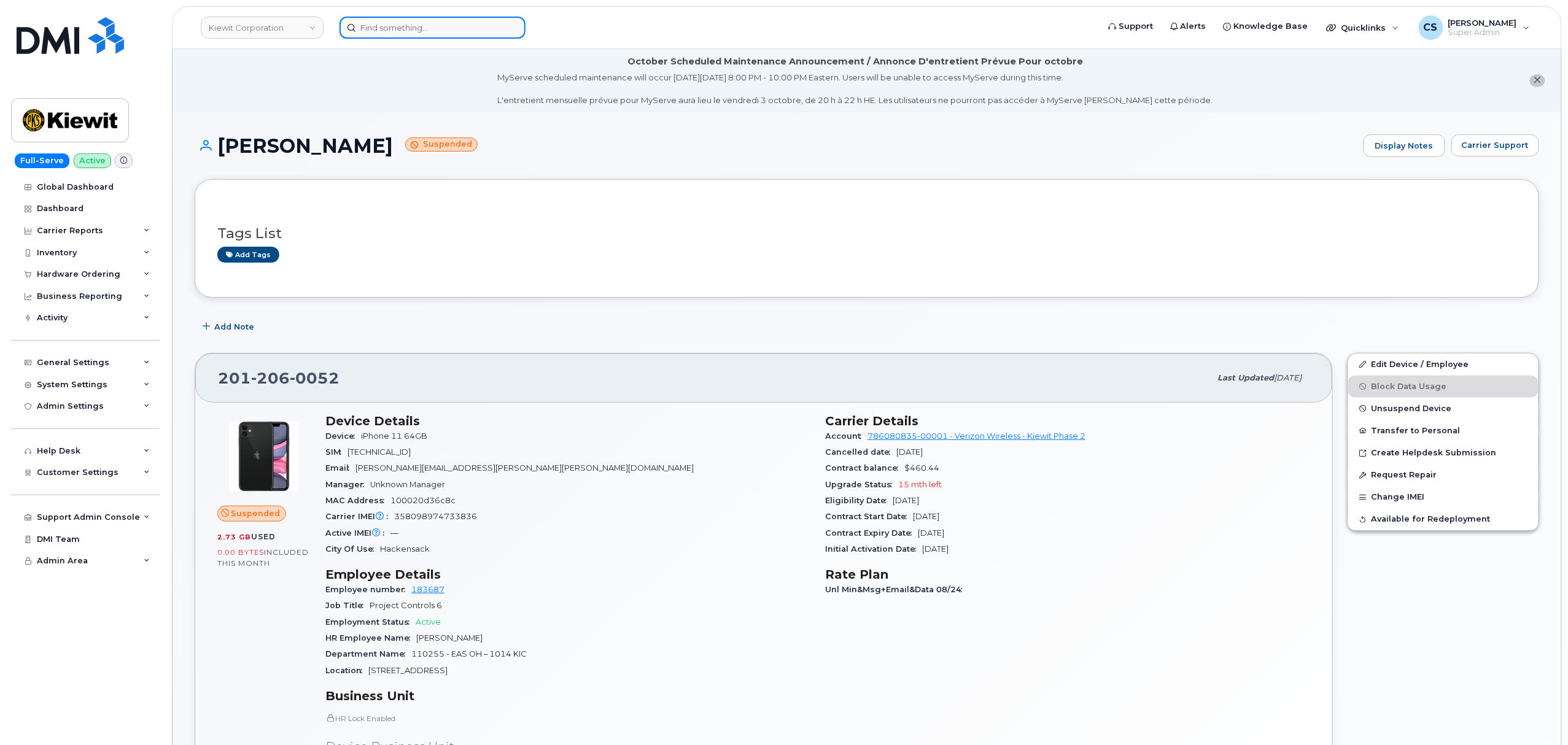
click at [421, 30] on input at bounding box center [432, 27] width 186 height 22
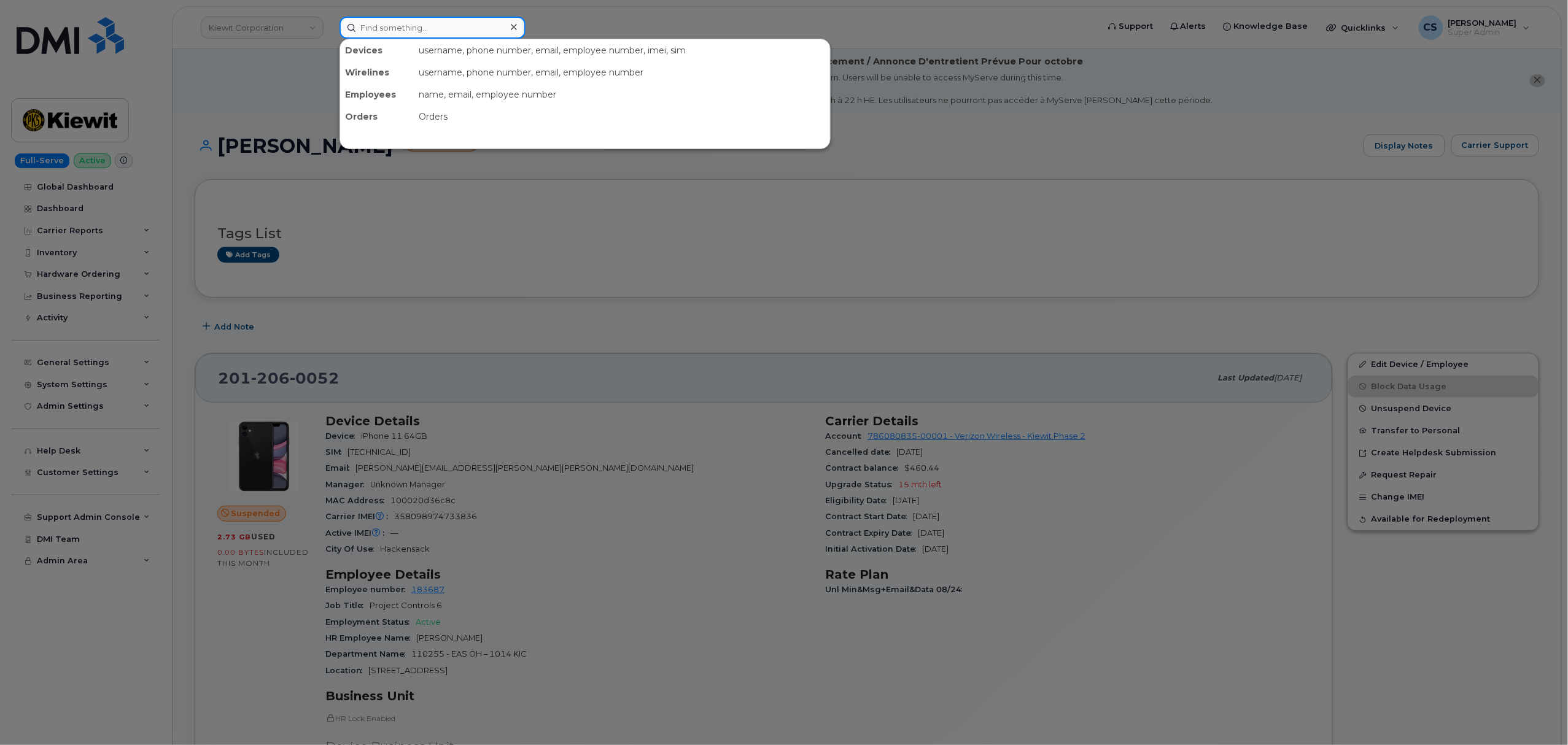
paste input "480) 734-5590"
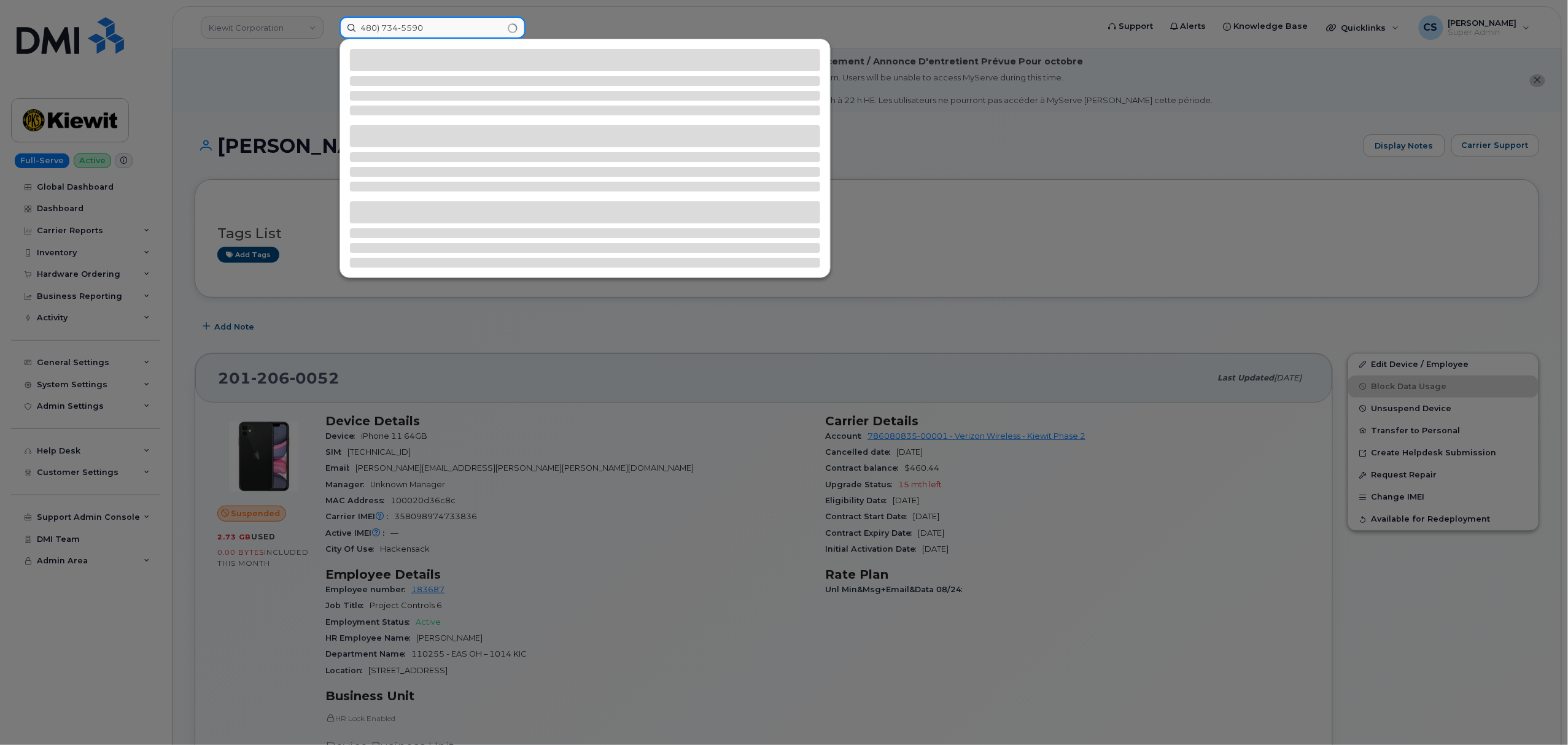
click at [379, 29] on input "480) 734-5590" at bounding box center [432, 27] width 186 height 22
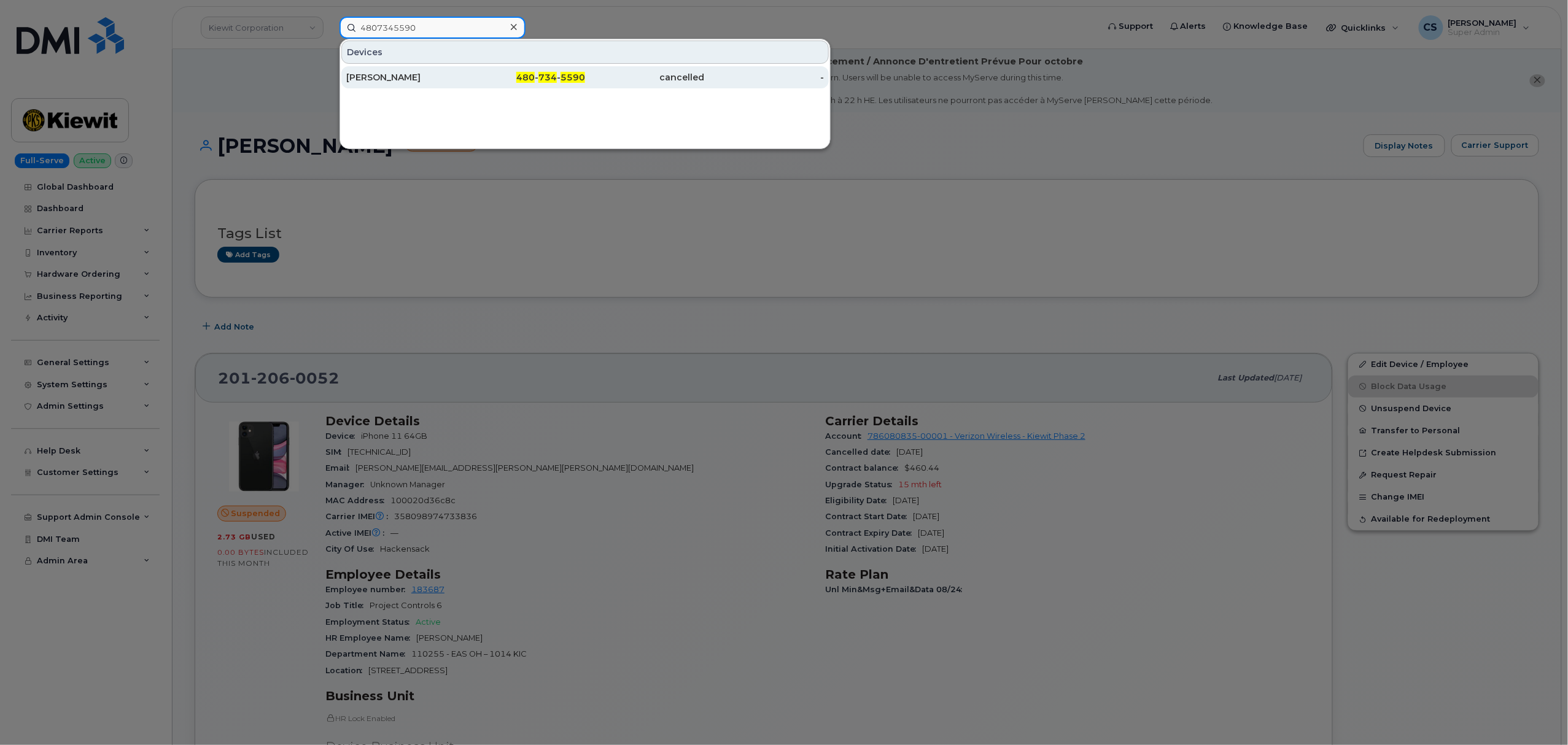
type input "4807345590"
click at [556, 75] on span "734" at bounding box center [547, 77] width 18 height 11
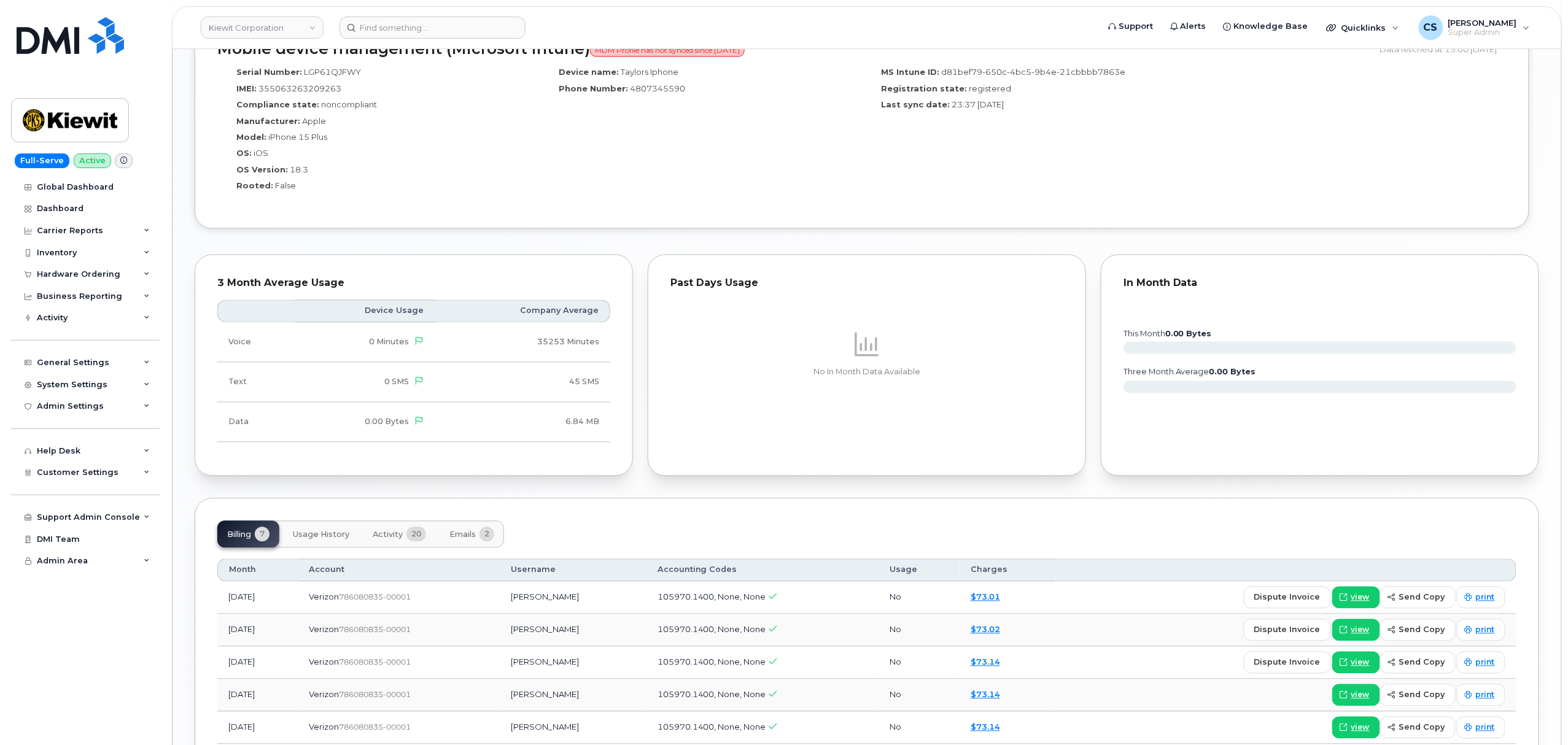
scroll to position [1216, 0]
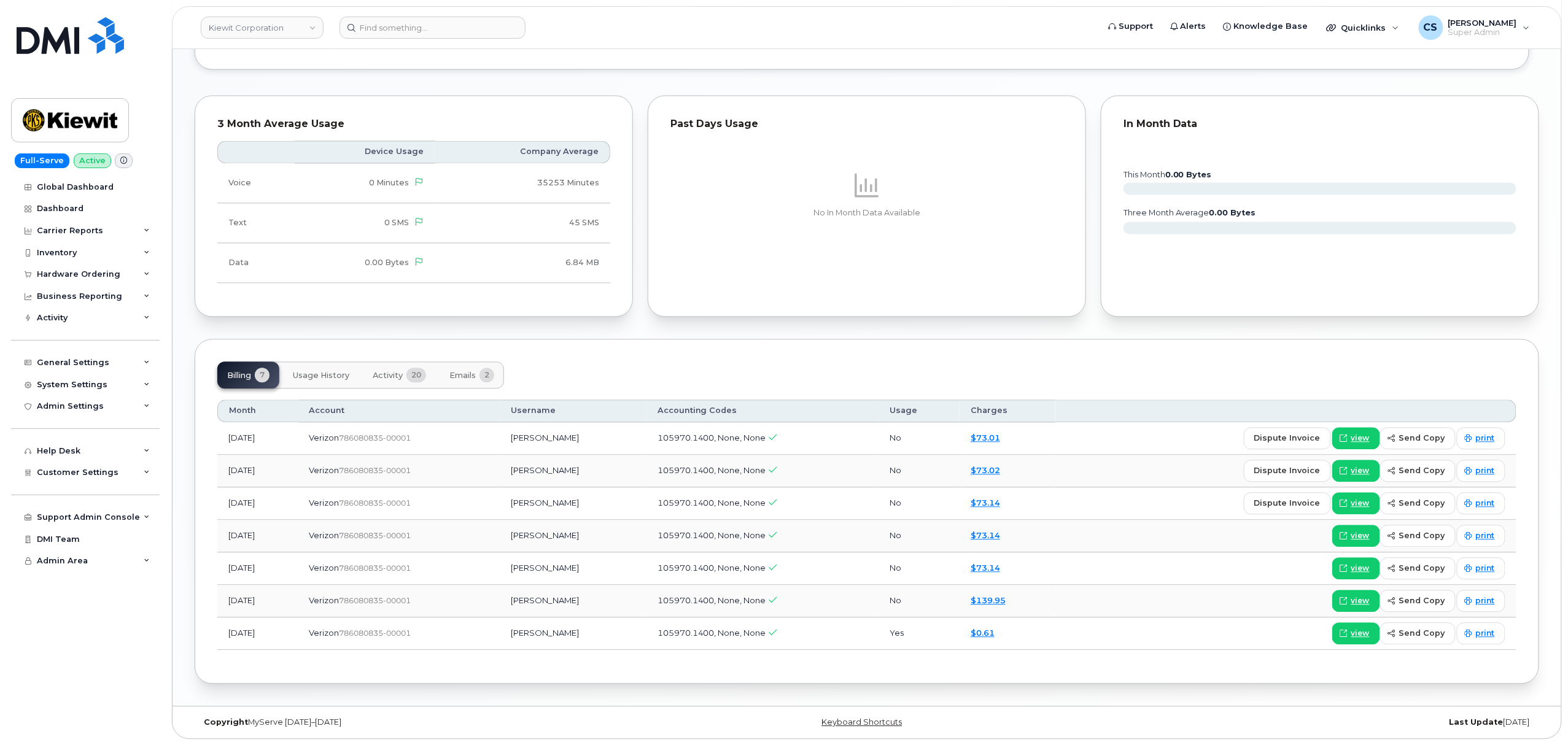
click at [393, 376] on span "Activity" at bounding box center [388, 375] width 30 height 10
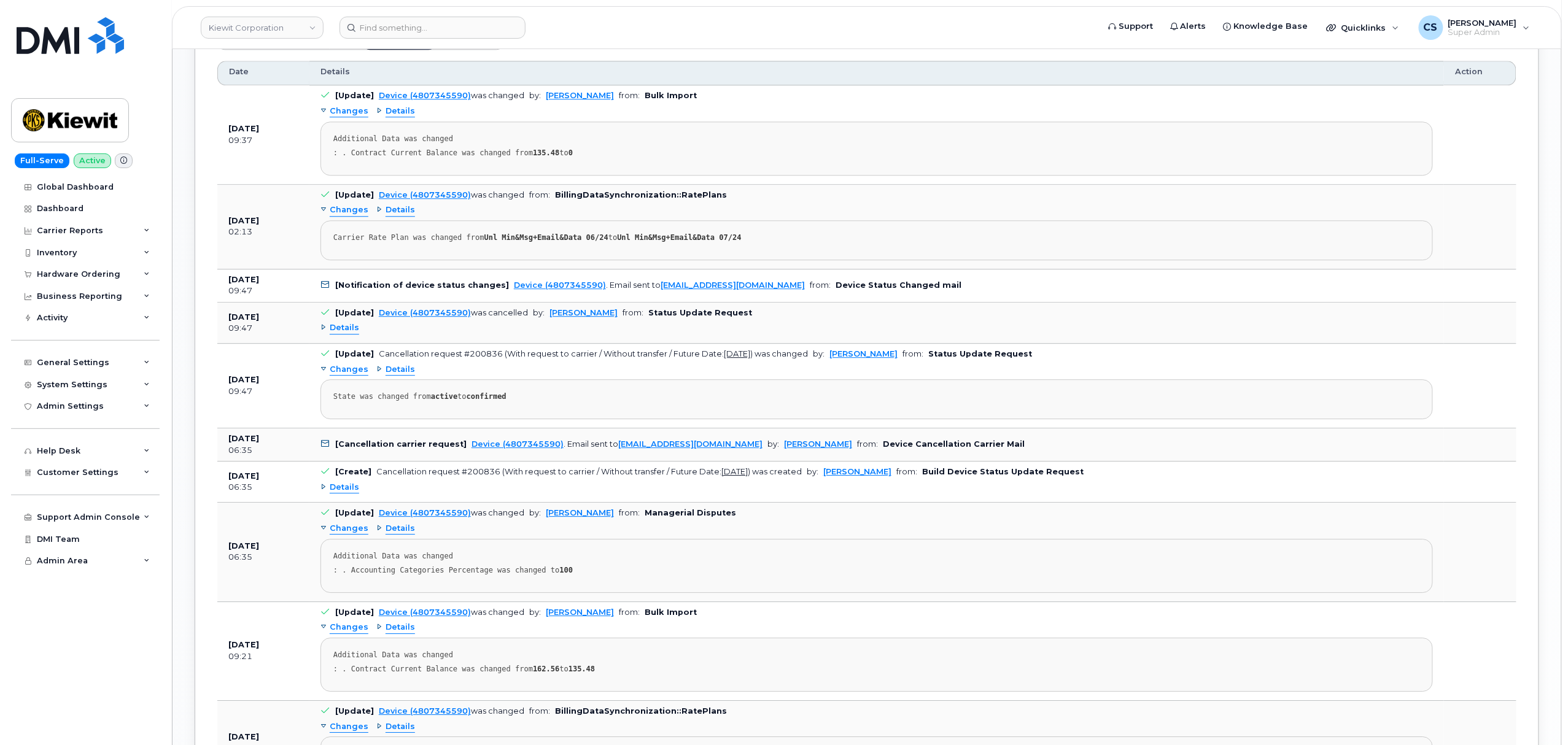
scroll to position [1461, 0]
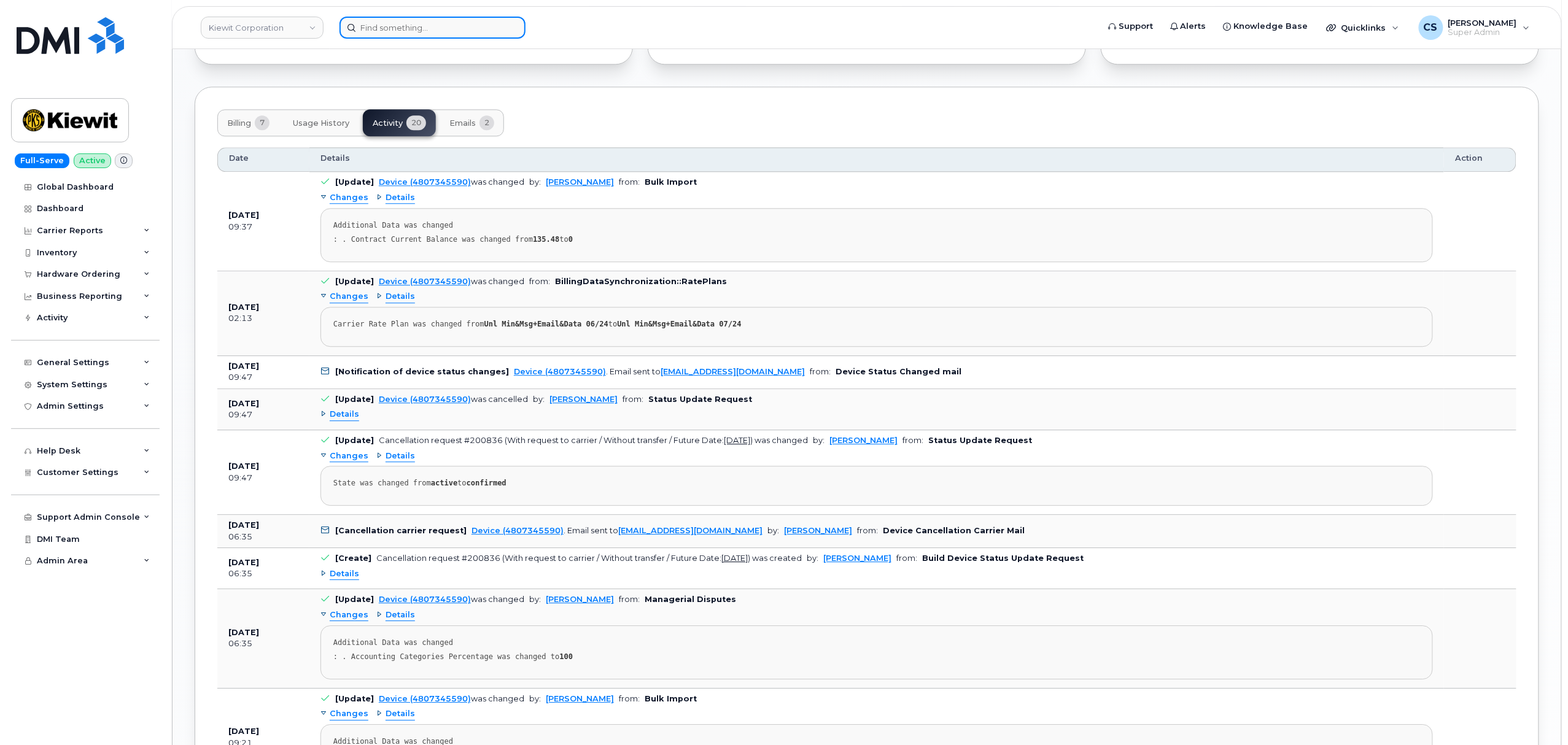
click at [390, 33] on input at bounding box center [432, 27] width 186 height 22
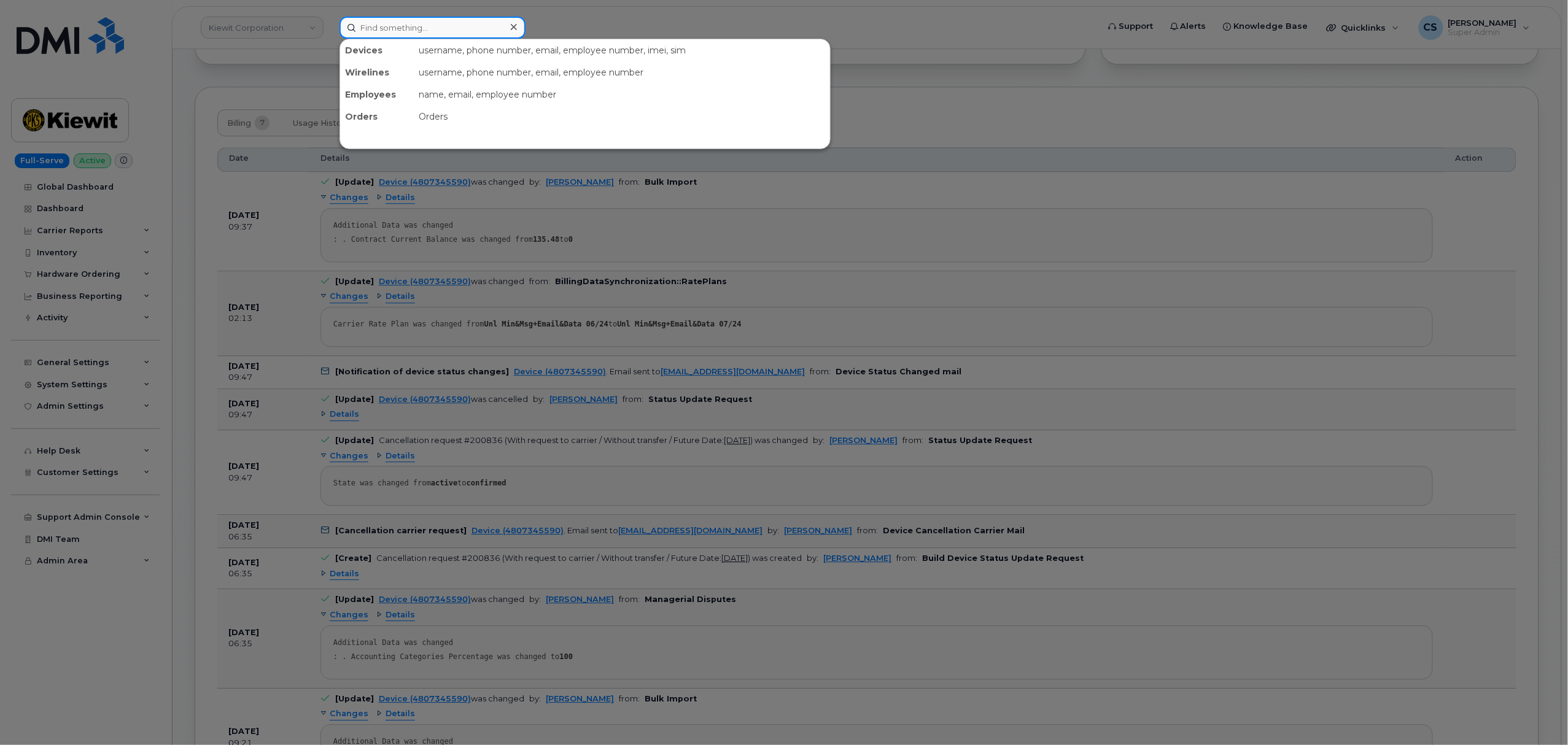
paste input "301609"
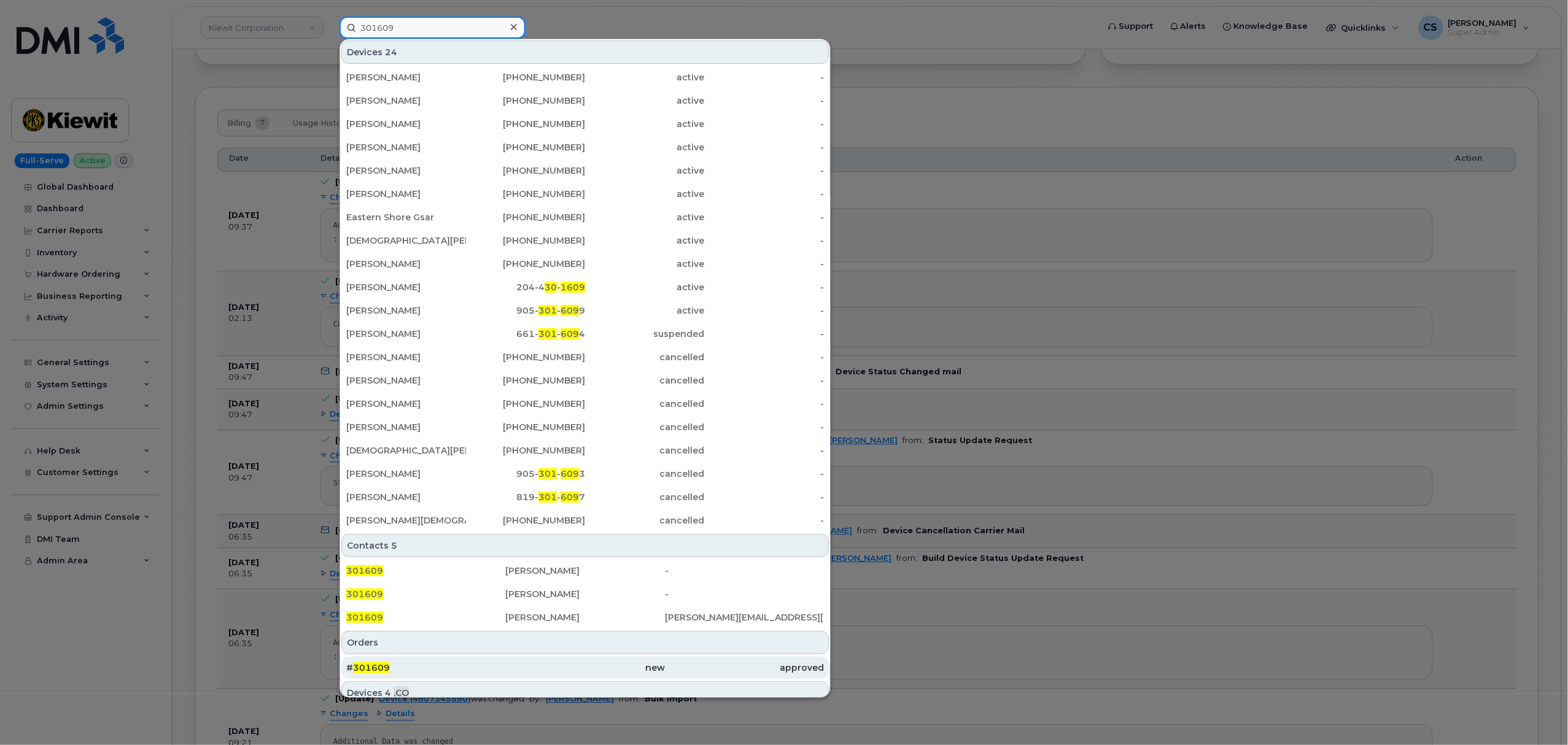
type input "301609"
click at [369, 666] on span "301609" at bounding box center [371, 668] width 36 height 11
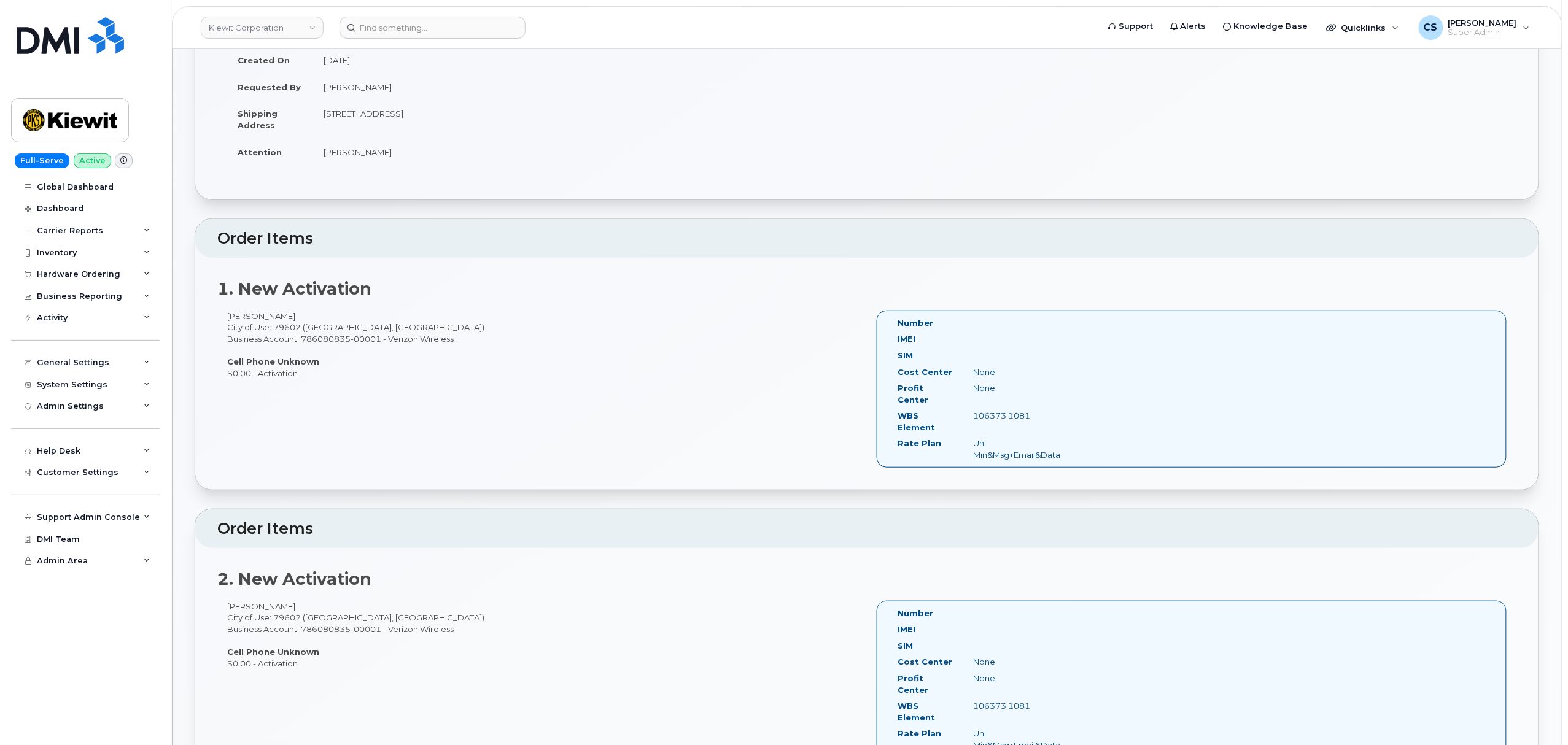
scroll to position [245, 0]
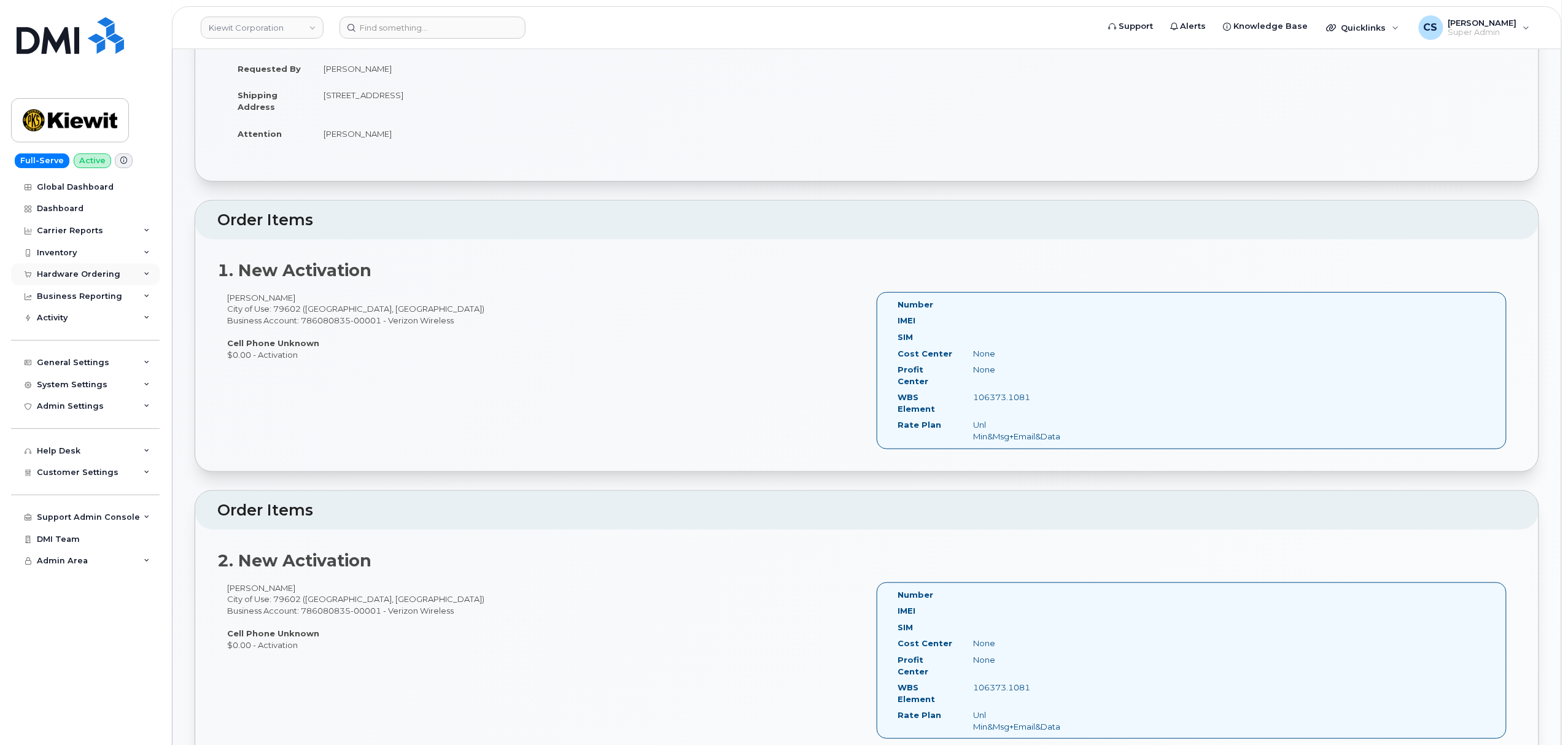
click at [96, 274] on div "Hardware Ordering" at bounding box center [78, 274] width 83 height 10
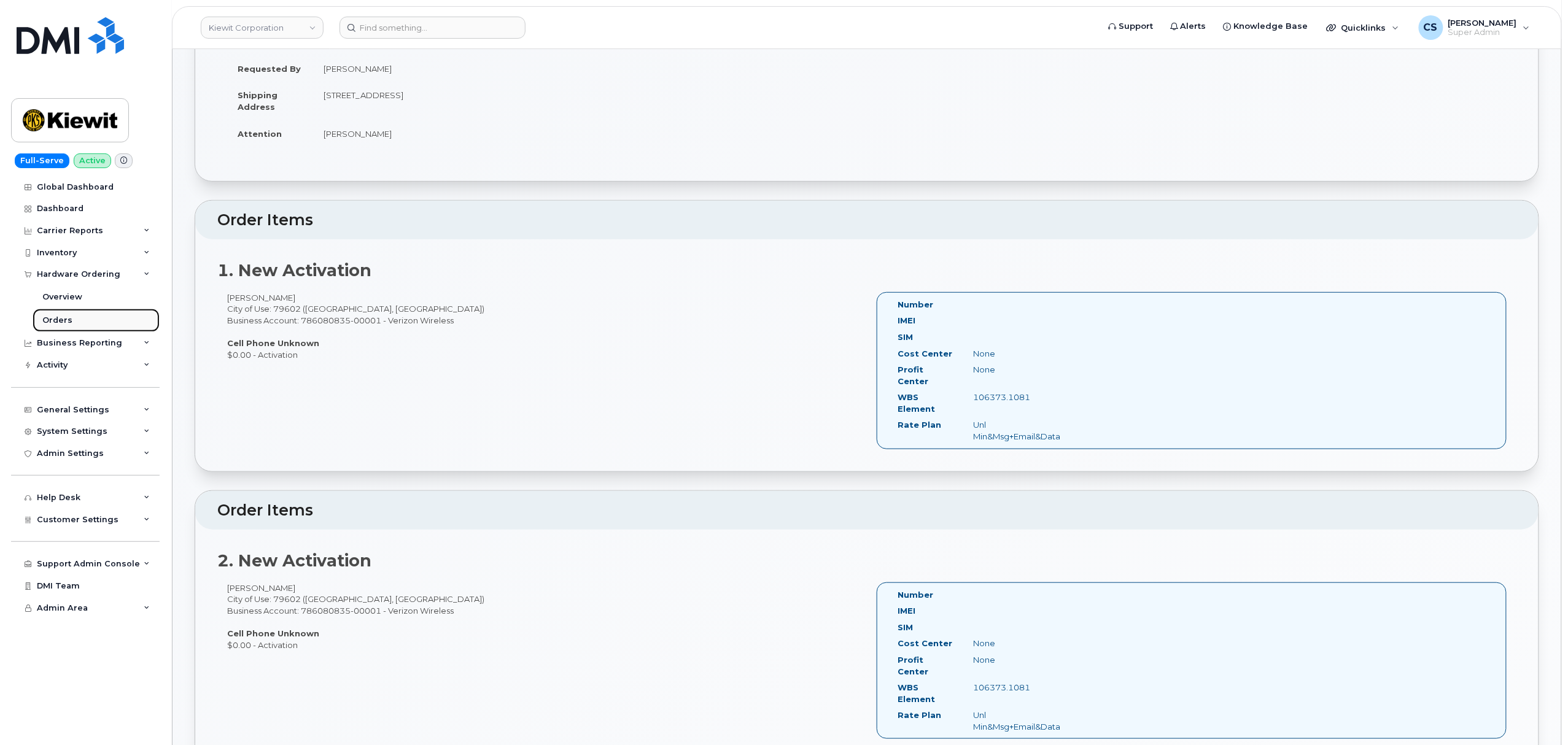
click at [68, 318] on div "Orders" at bounding box center [57, 320] width 30 height 11
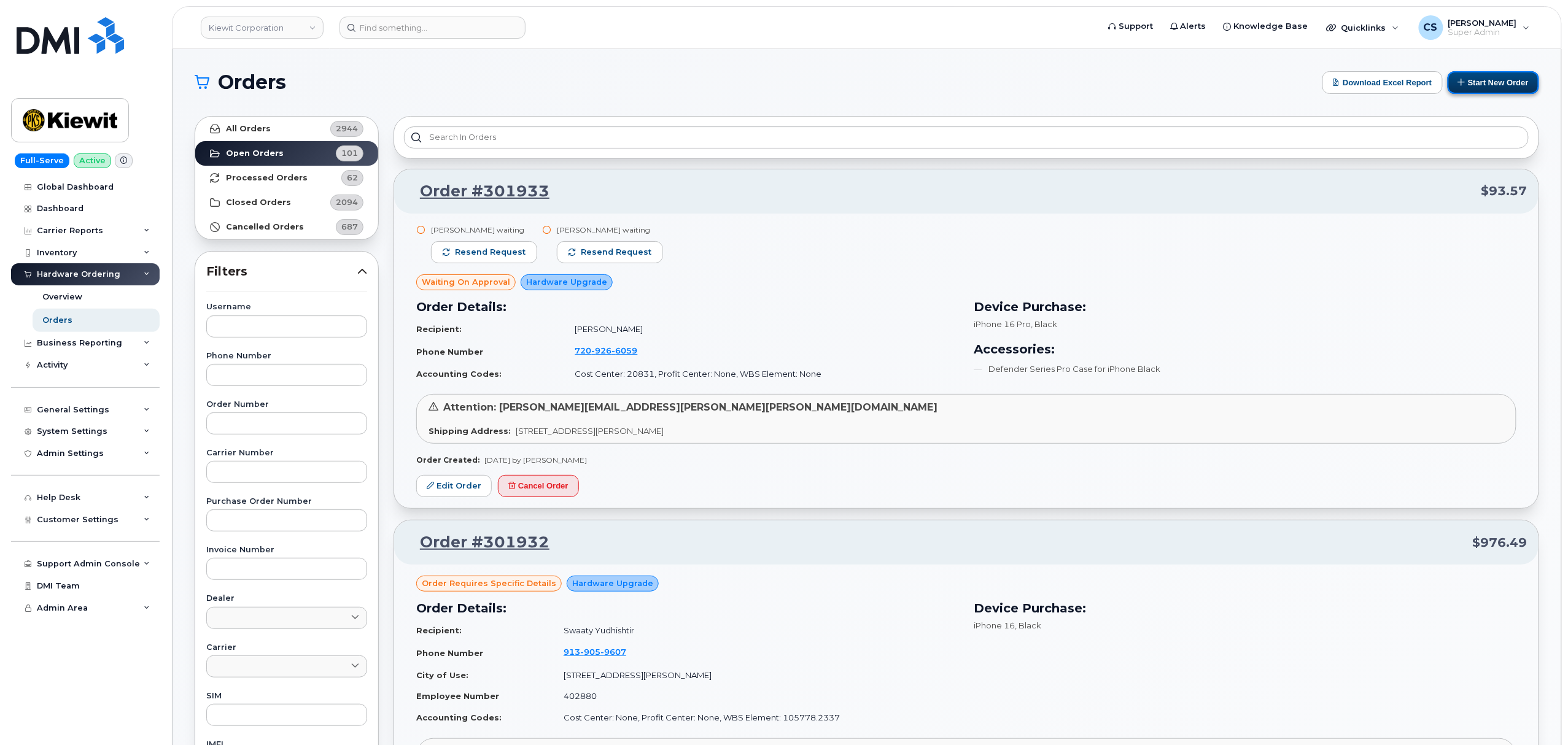
click at [1492, 86] on button "Start New Order" at bounding box center [1493, 82] width 91 height 23
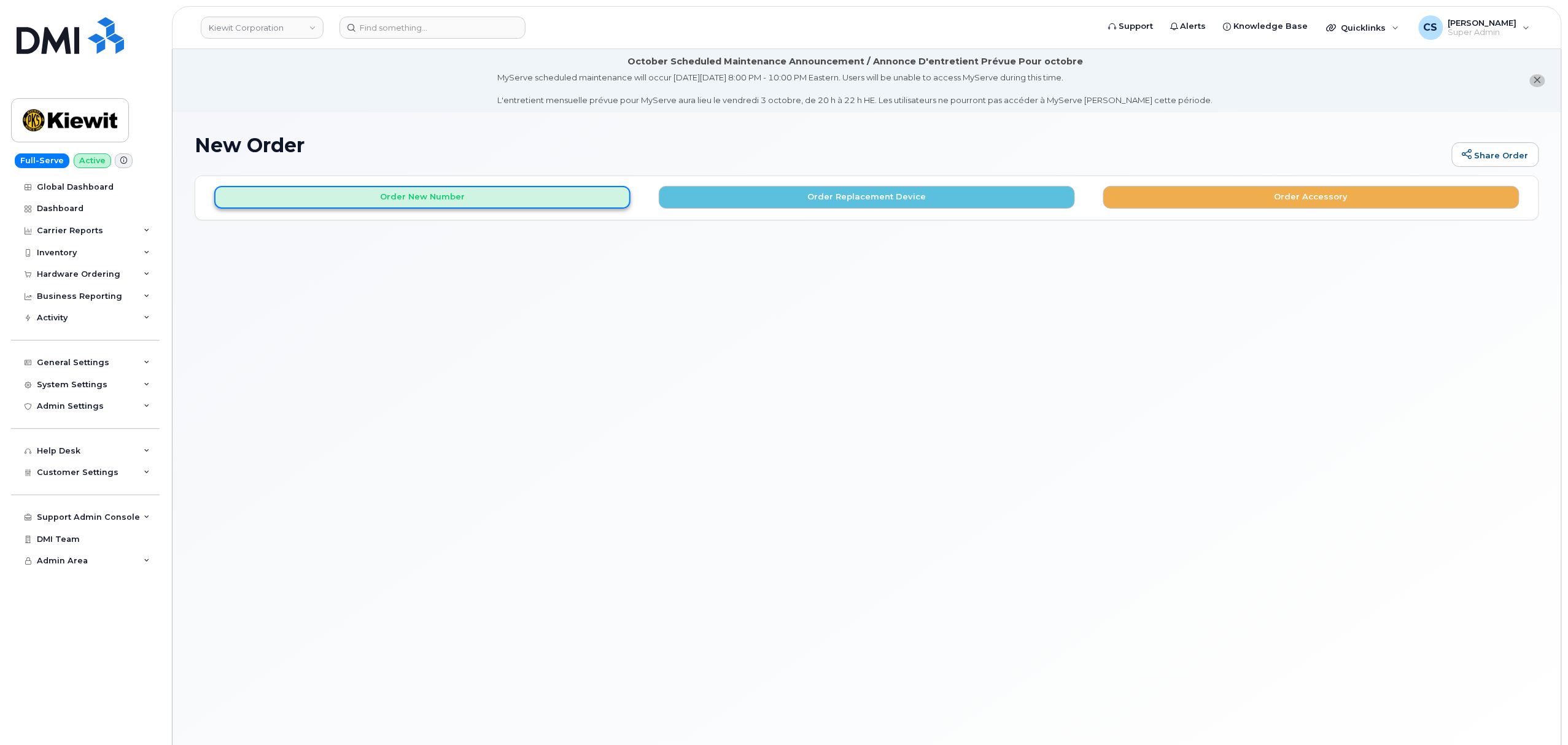
click at [440, 197] on button "Order New Number" at bounding box center [422, 197] width 416 height 23
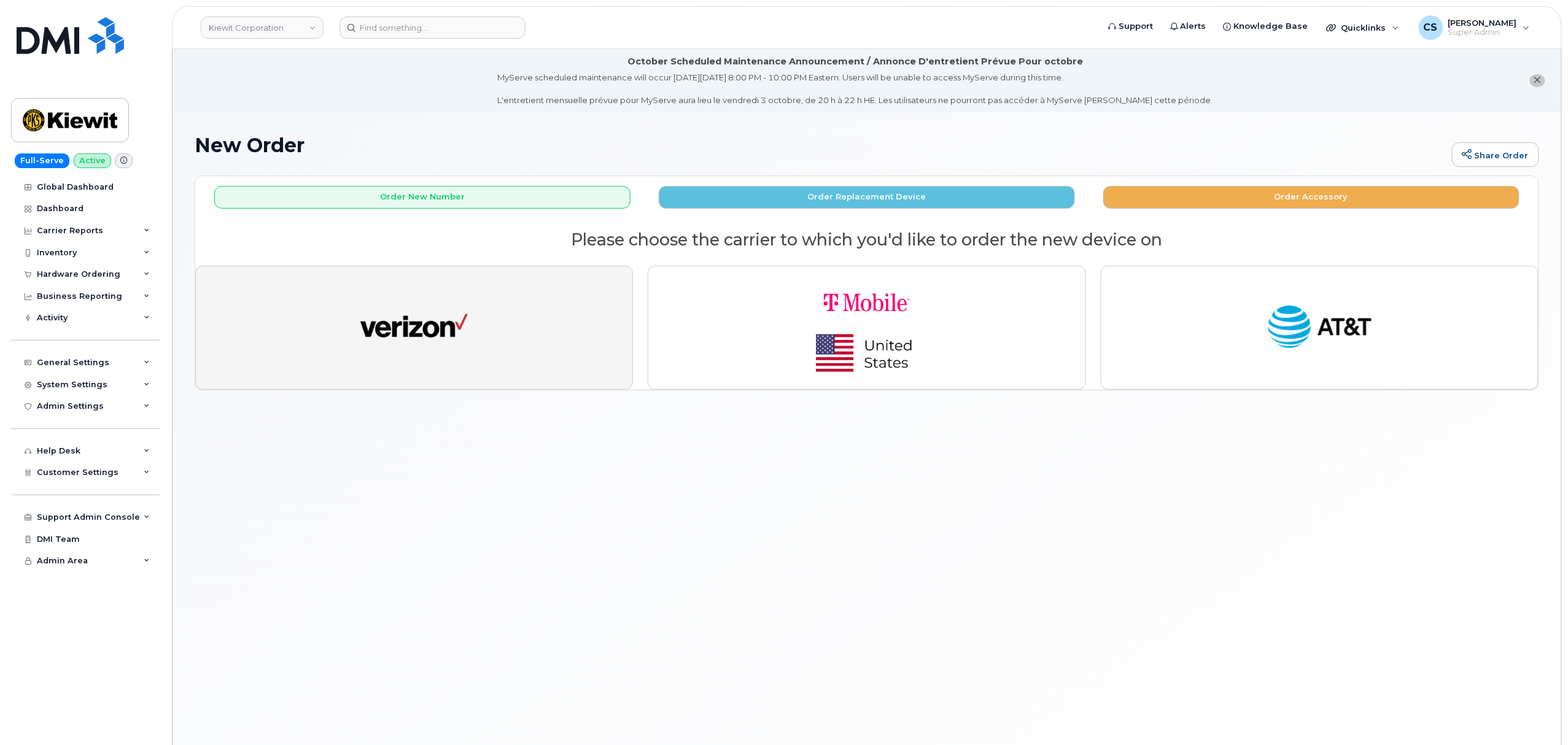
click at [448, 343] on img "button" at bounding box center [414, 328] width 108 height 56
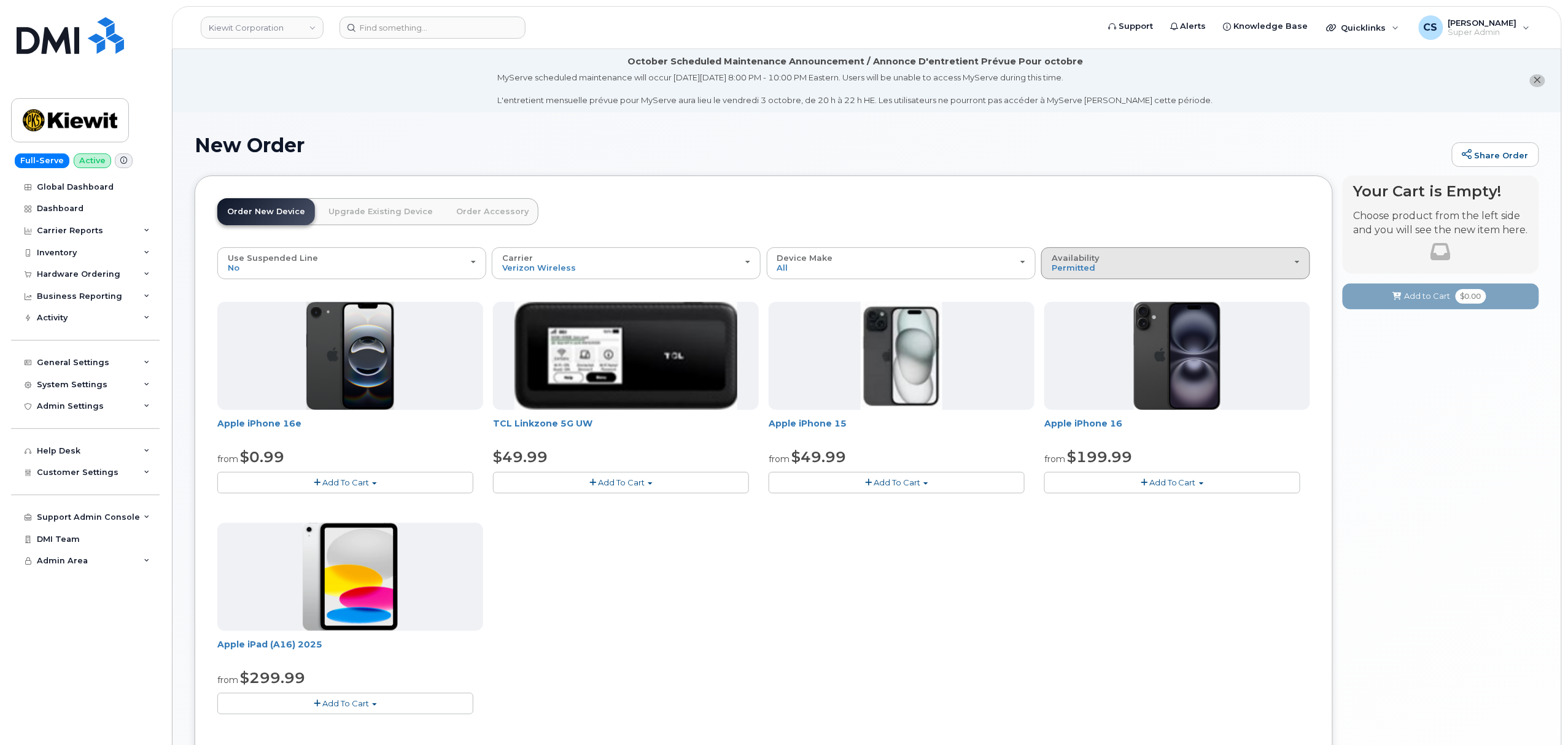
click at [1280, 269] on div "Availability Permitted All" at bounding box center [1175, 263] width 248 height 19
click at [1205, 317] on div "All" at bounding box center [1175, 311] width 263 height 15
click at [1088, 271] on span "Permitted" at bounding box center [1073, 267] width 43 height 10
click at [1063, 310] on label "All" at bounding box center [1057, 311] width 26 height 15
click at [0, 0] on input "All" at bounding box center [0, 0] width 0 height 0
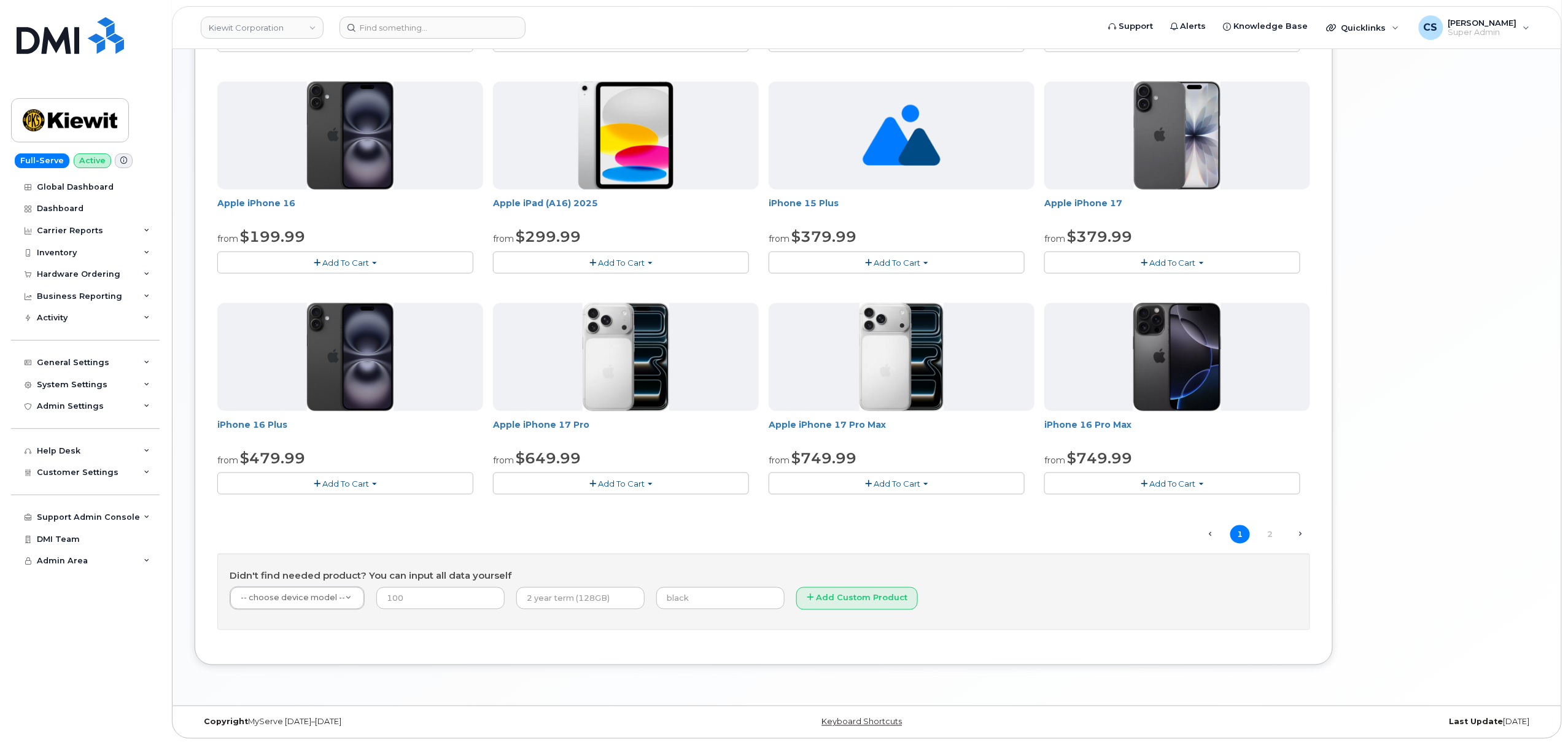
scroll to position [666, 0]
click at [1270, 533] on link "2" at bounding box center [1270, 535] width 20 height 19
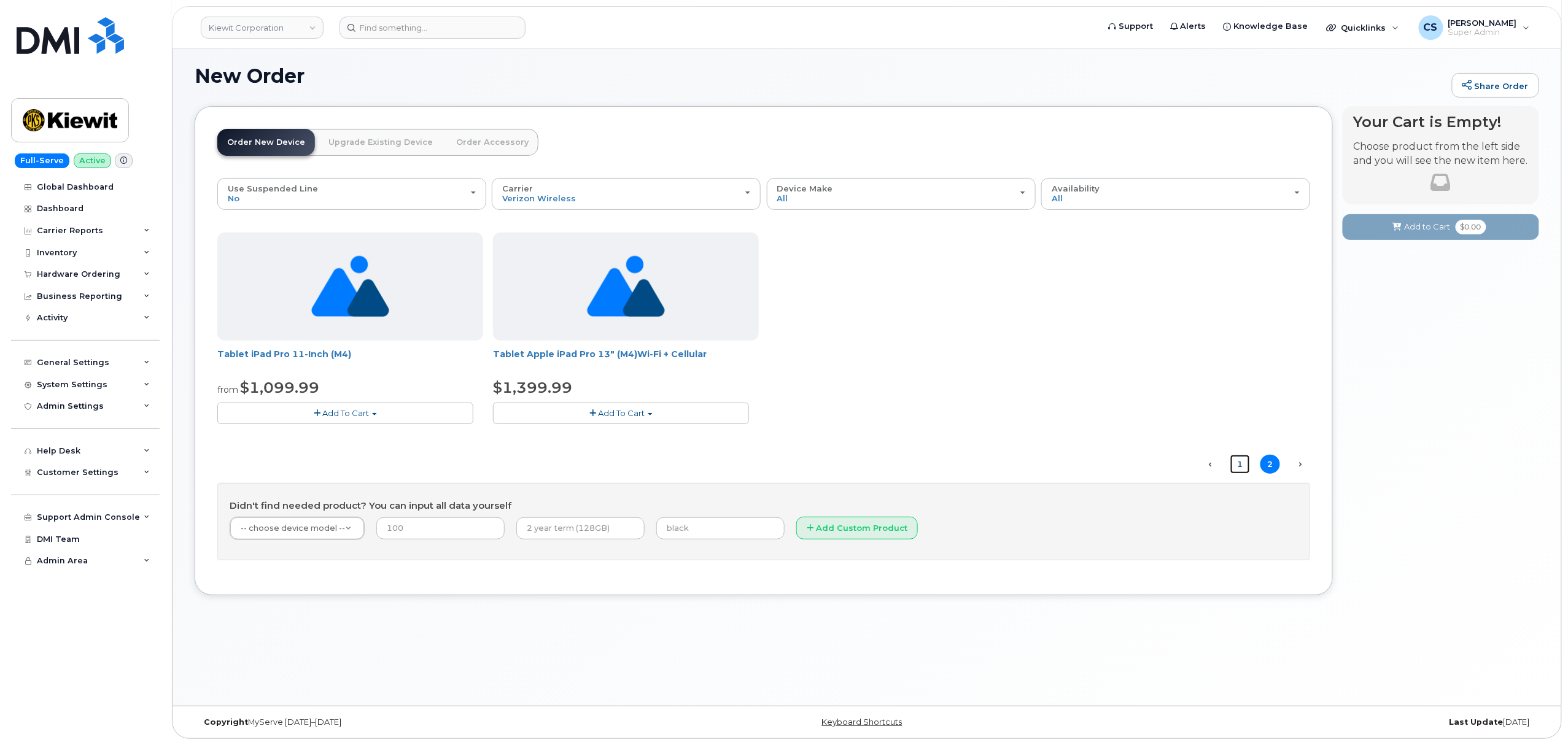
click at [1240, 464] on link "1" at bounding box center [1239, 464] width 20 height 19
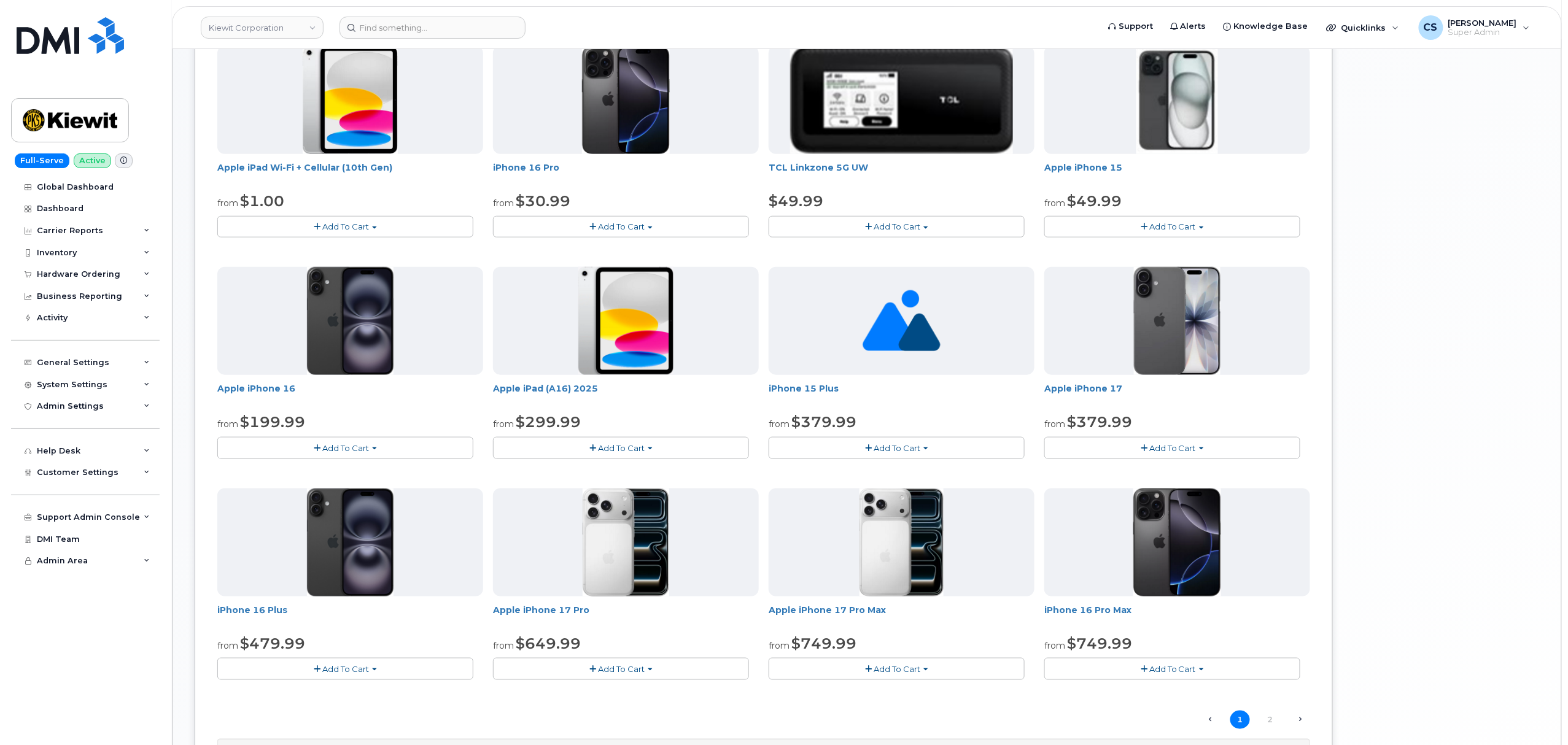
scroll to position [479, 0]
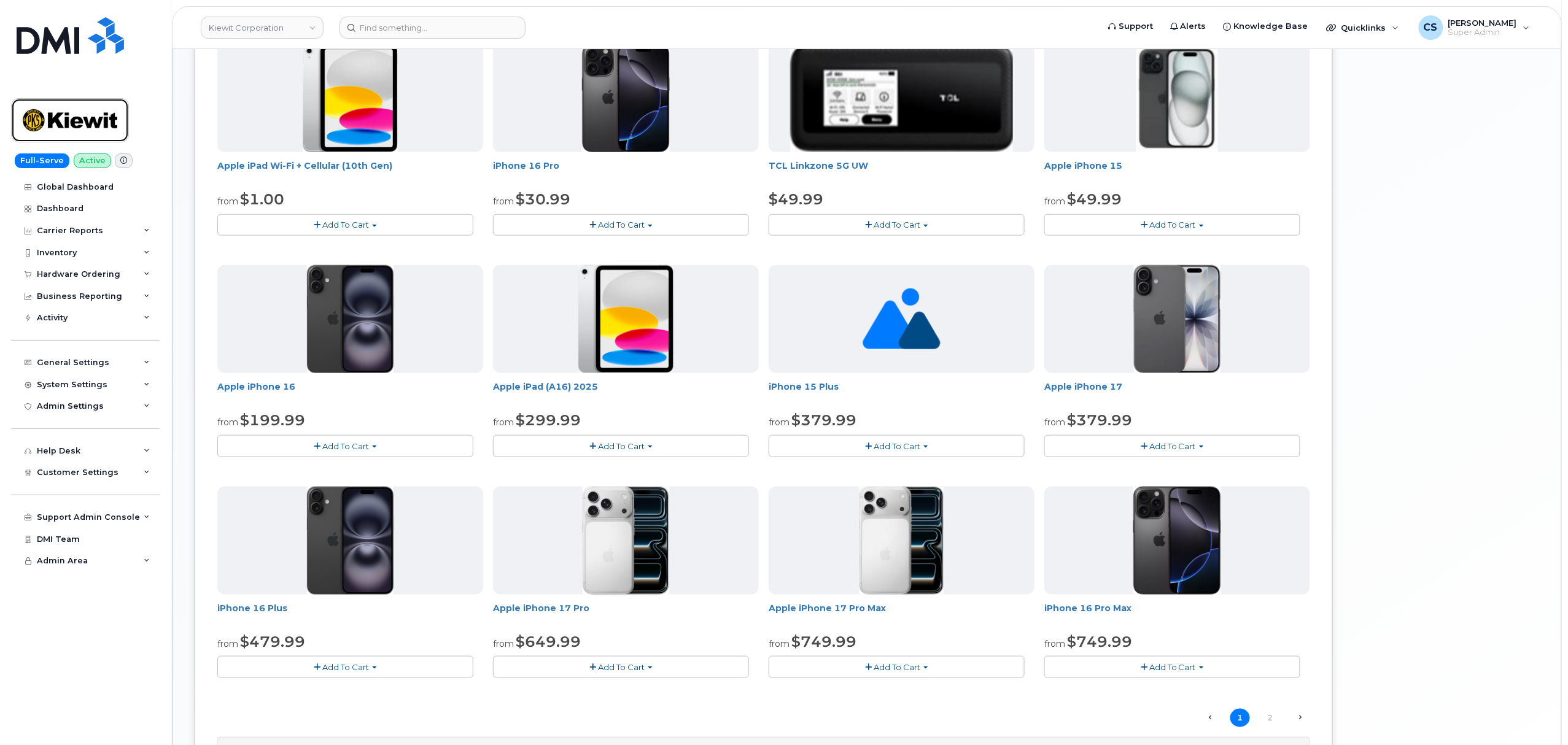
click at [71, 114] on img at bounding box center [69, 120] width 95 height 36
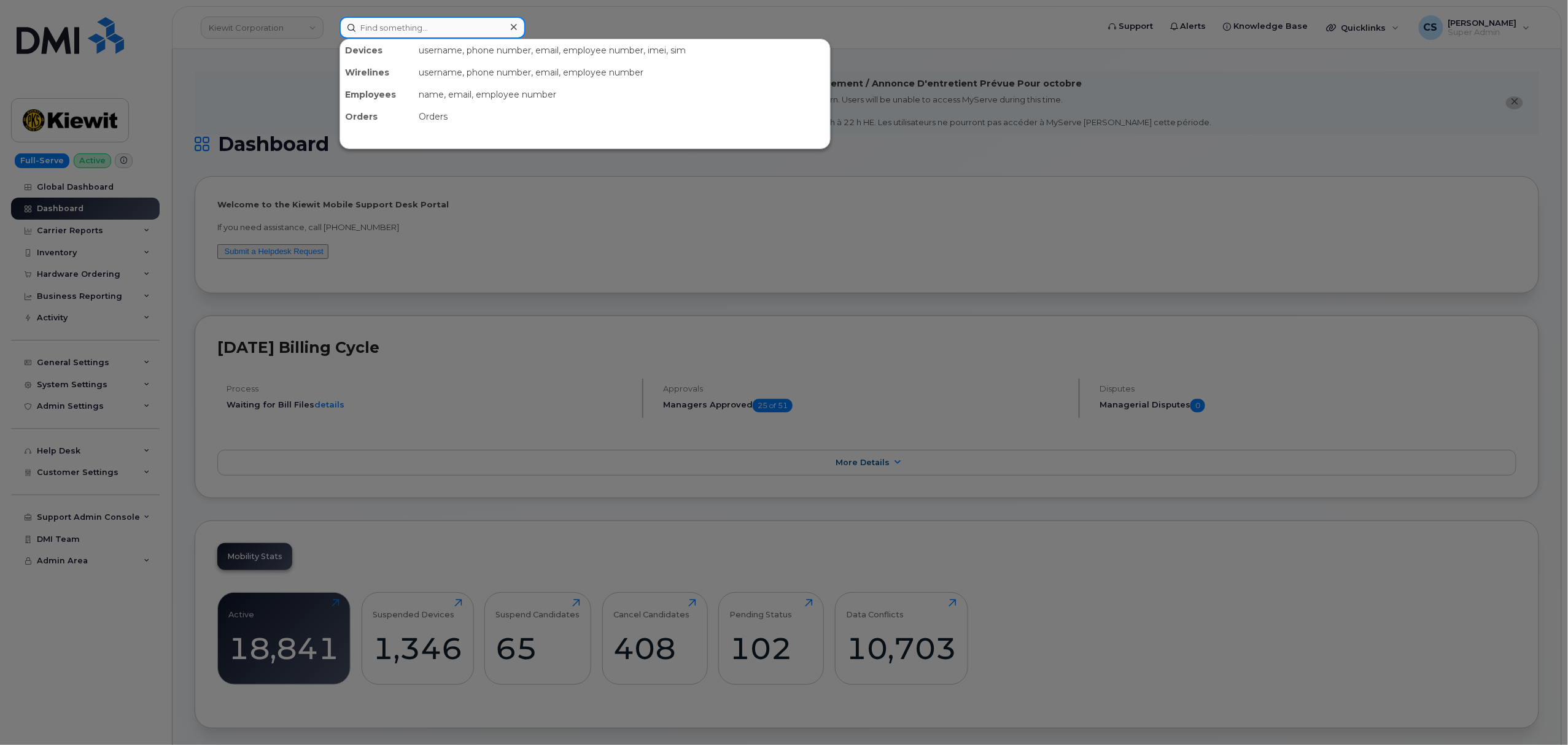
click at [428, 23] on input at bounding box center [432, 27] width 186 height 22
paste input "3618281847"
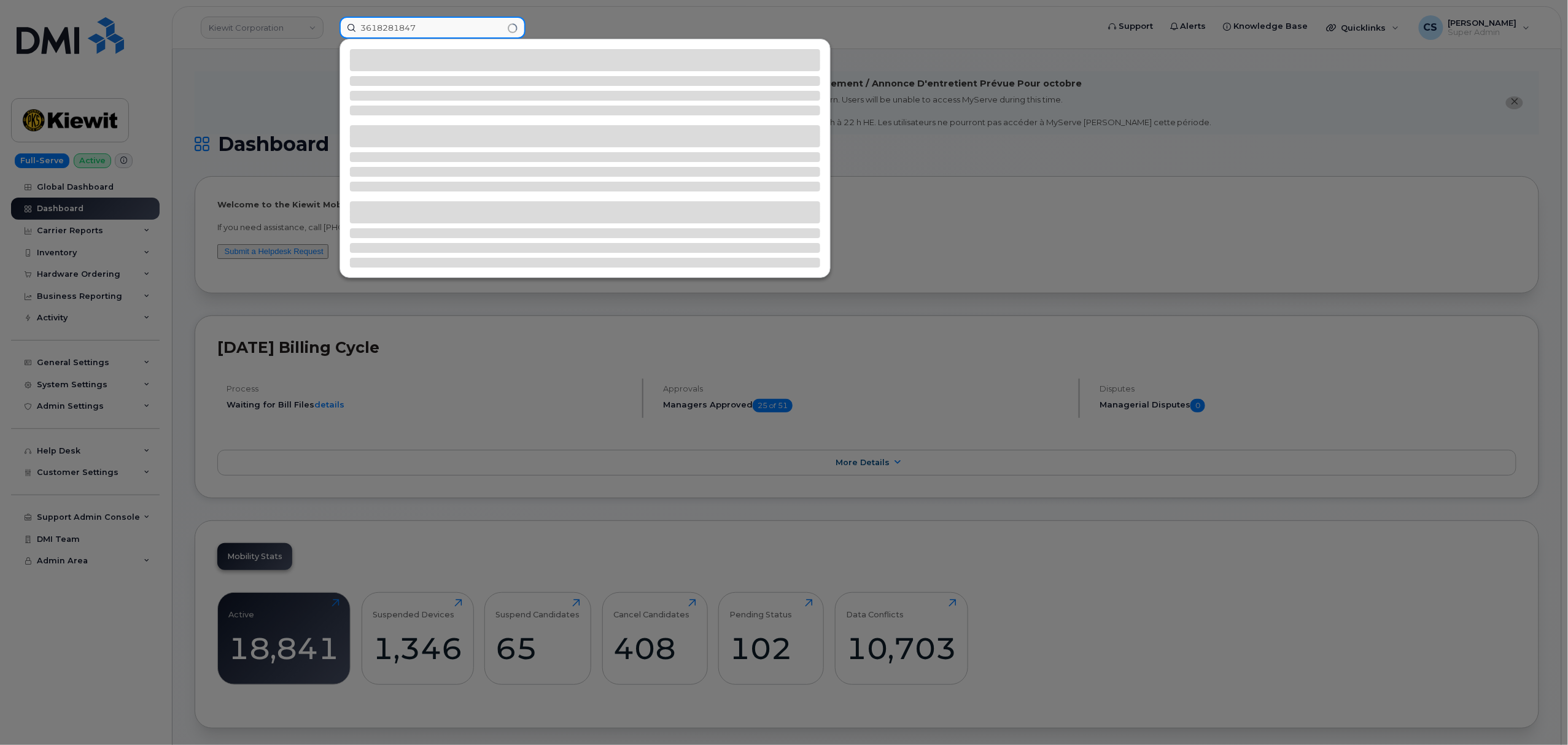
type input "3618281847"
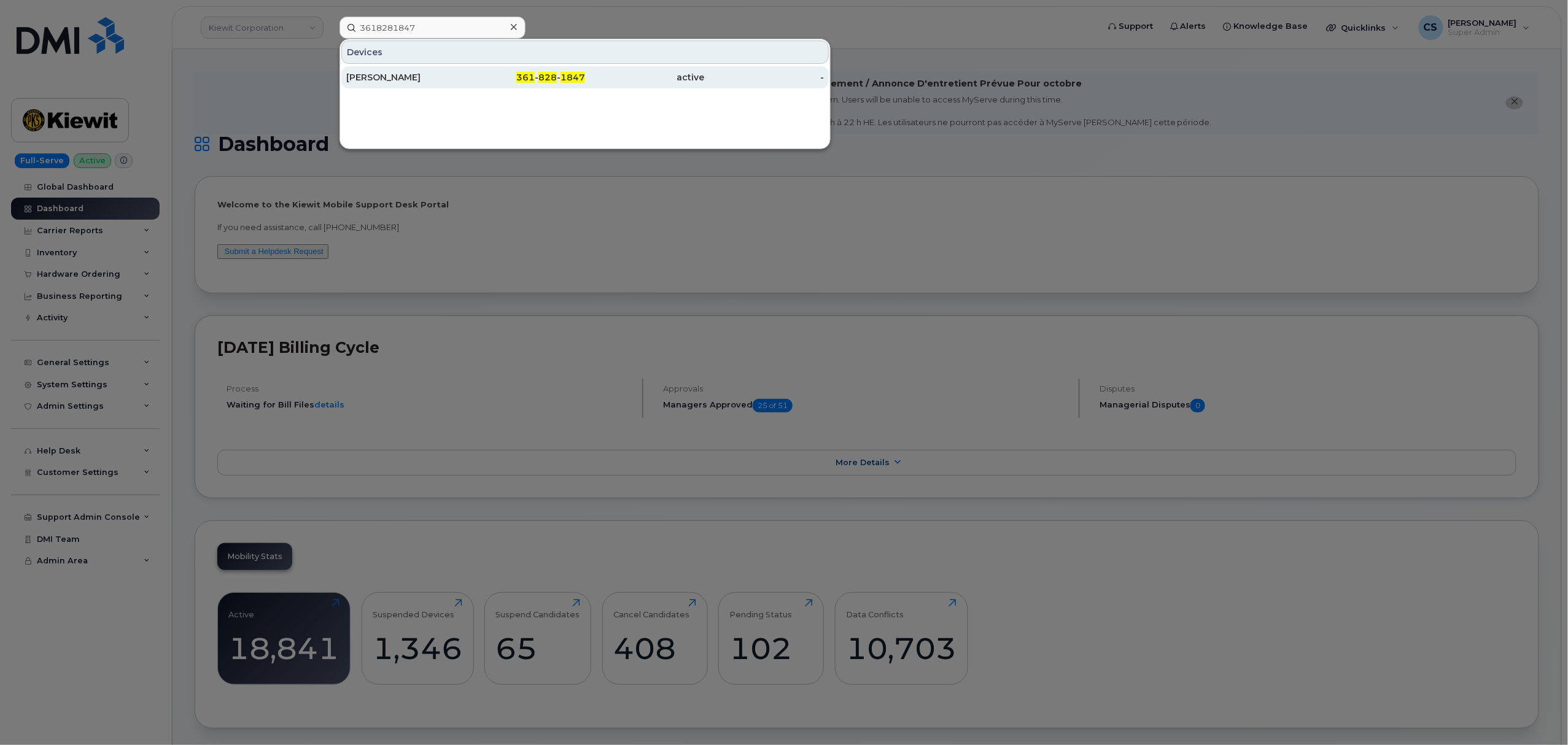
click at [543, 80] on span "828" at bounding box center [547, 77] width 18 height 11
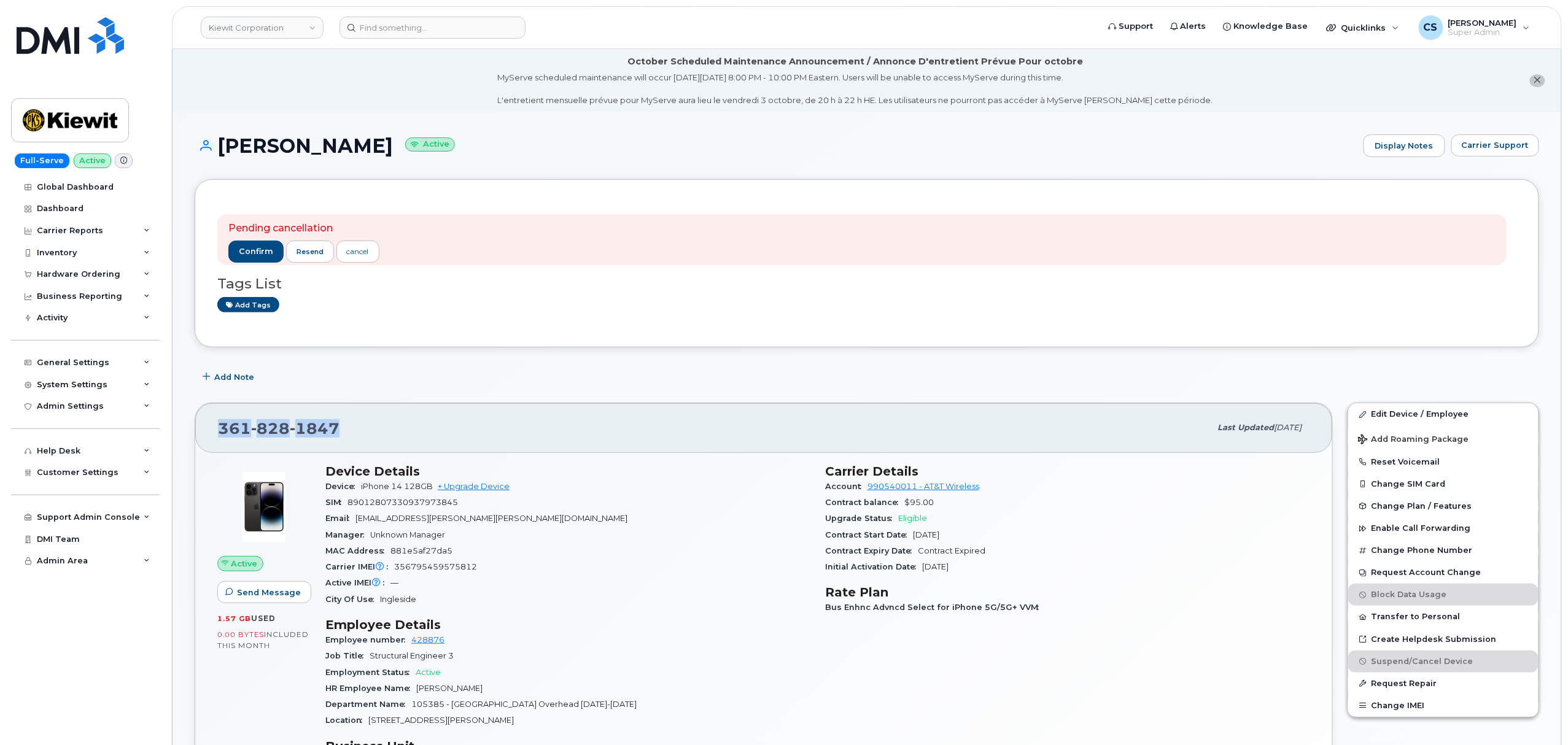
drag, startPoint x: 342, startPoint y: 429, endPoint x: 216, endPoint y: 428, distance: 126.0
click at [216, 428] on div "[PHONE_NUMBER] Last updated [DATE]" at bounding box center [763, 428] width 1137 height 49
copy span "[PHONE_NUMBER]"
click at [245, 245] on button "confirm" at bounding box center [256, 251] width 56 height 22
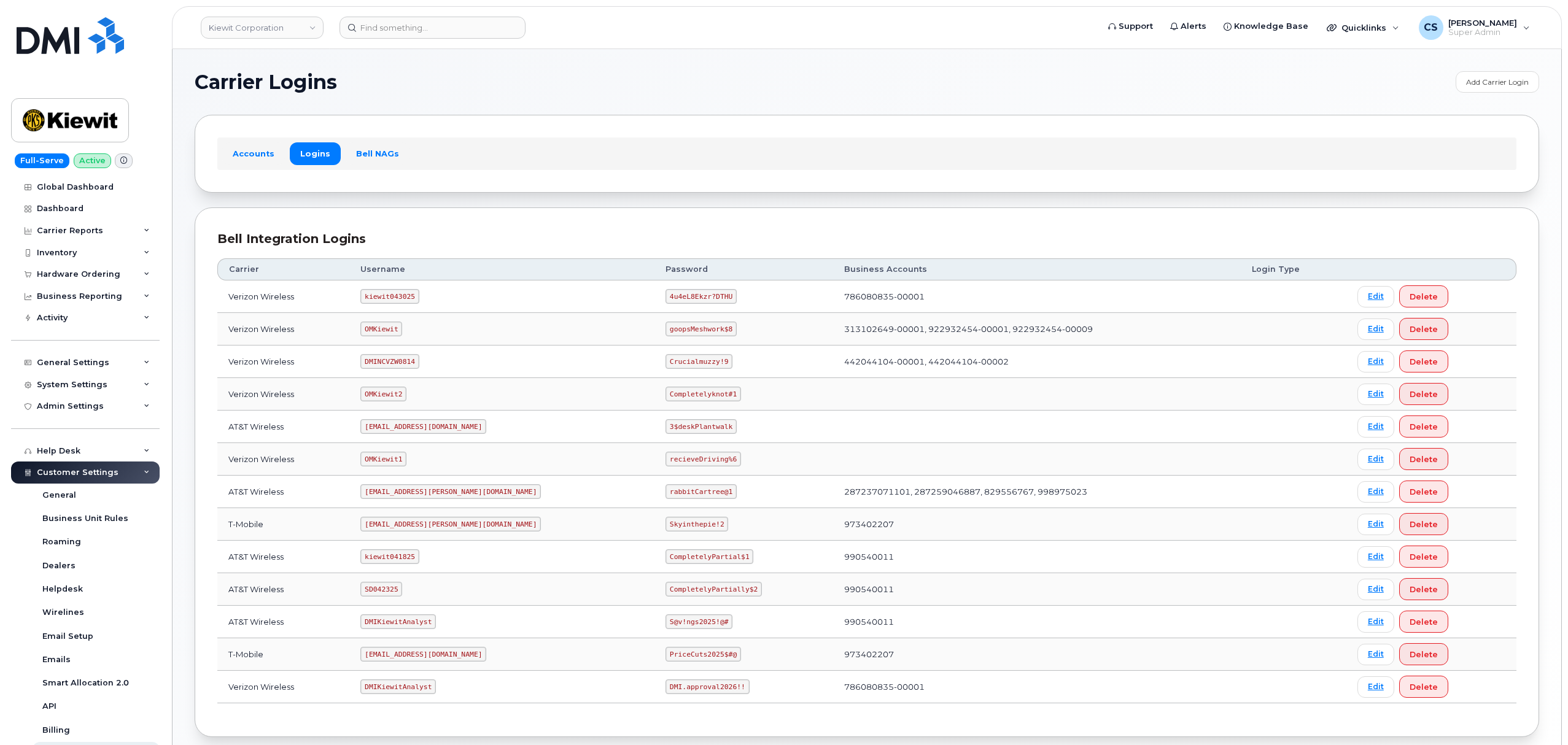
scroll to position [68, 0]
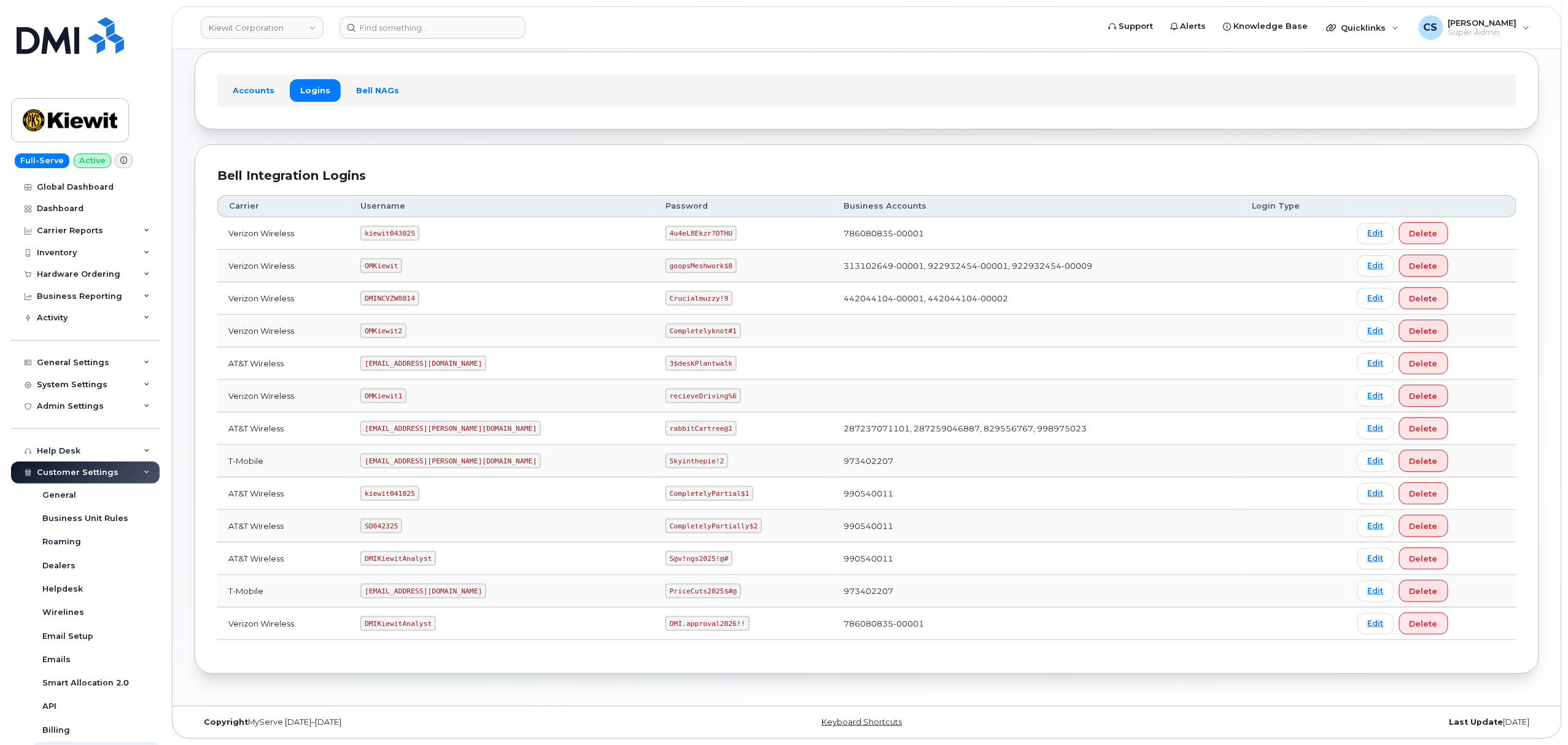
click at [392, 523] on code "SD042325" at bounding box center [381, 526] width 42 height 15
copy code "SD042325"
drag, startPoint x: 695, startPoint y: 526, endPoint x: 608, endPoint y: 522, distance: 87.1
click at [654, 522] on td "CompletelyPartially$2" at bounding box center [743, 526] width 179 height 33
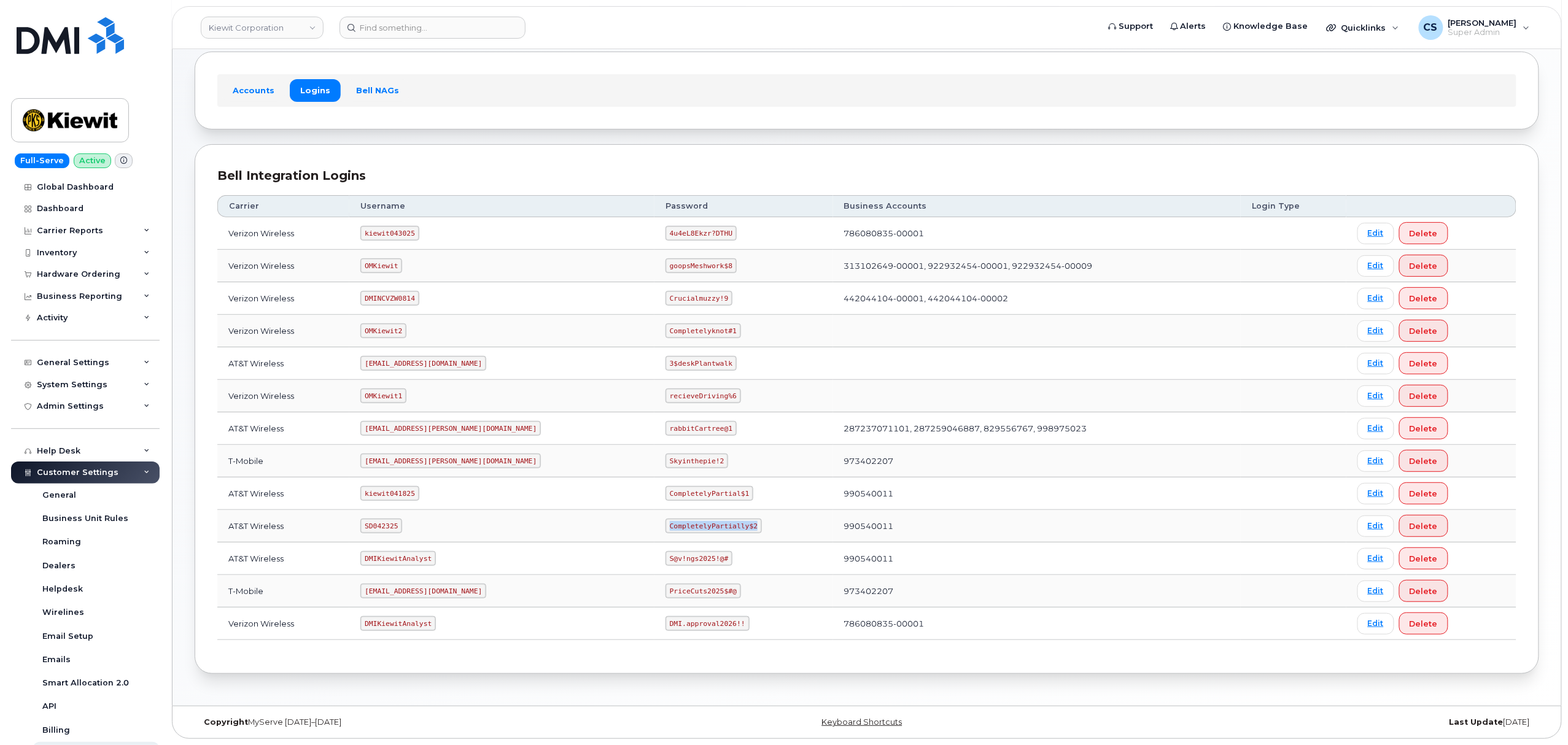
copy code "CompletelyPartially$2"
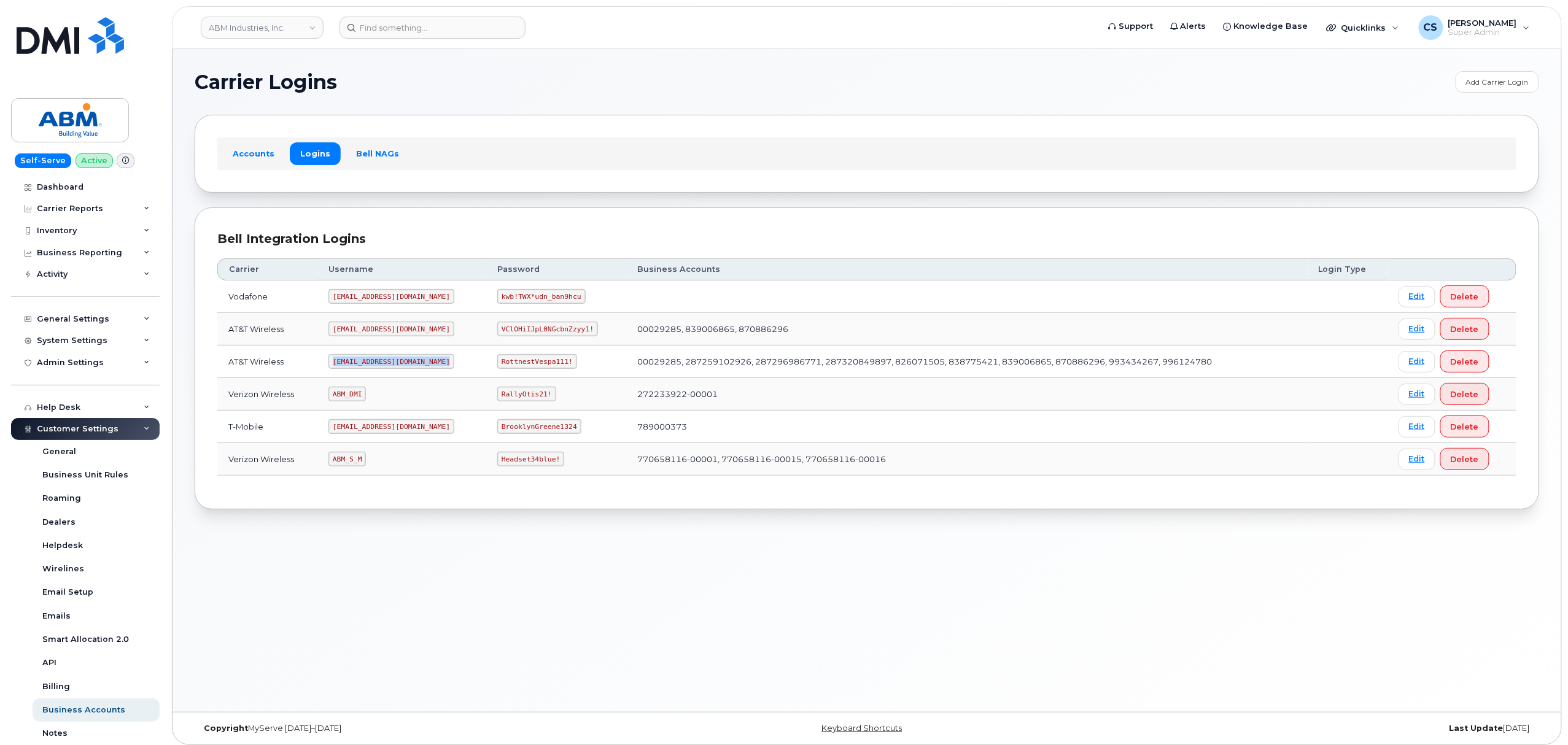
scroll to position [134, 0]
